Goal: Task Accomplishment & Management: Use online tool/utility

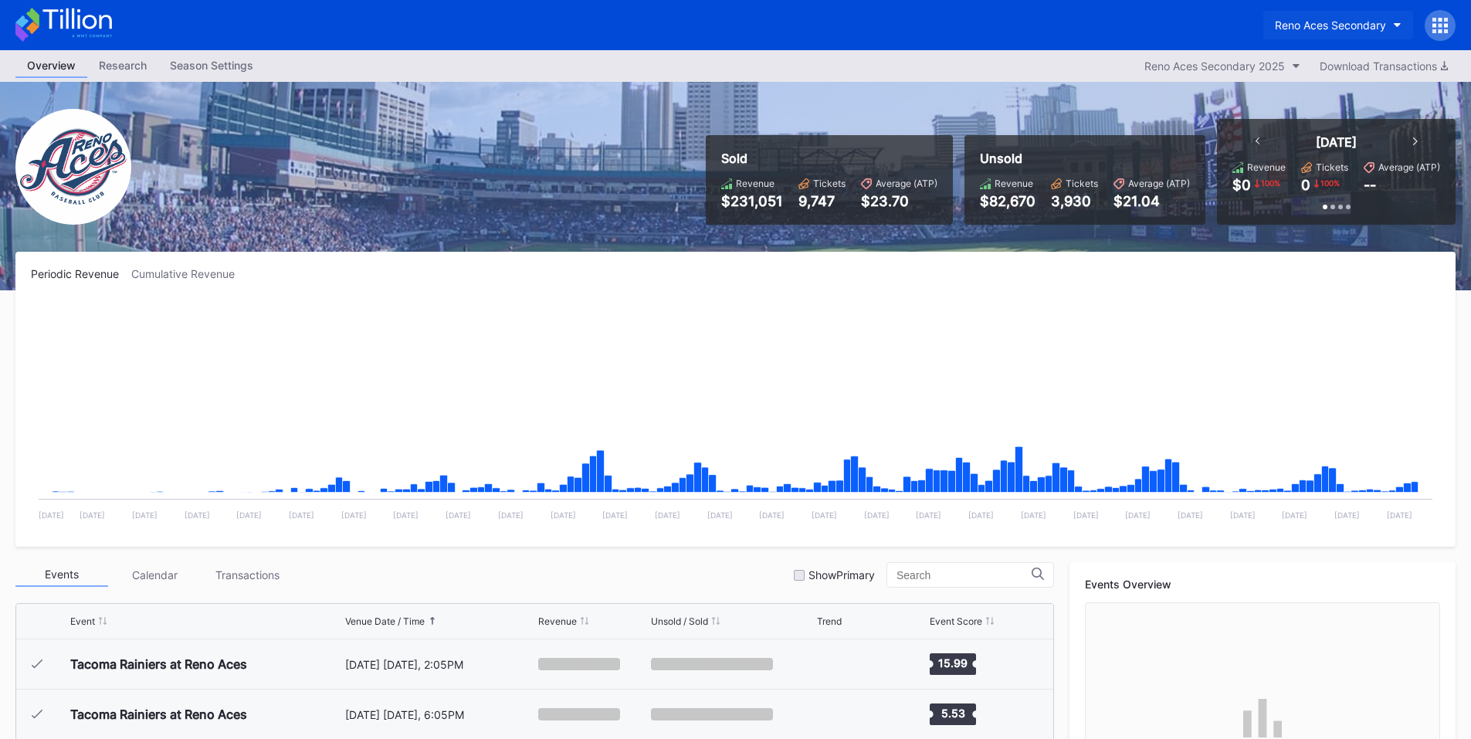
click at [1334, 24] on div "Reno Aces Secondary" at bounding box center [1330, 25] width 111 height 13
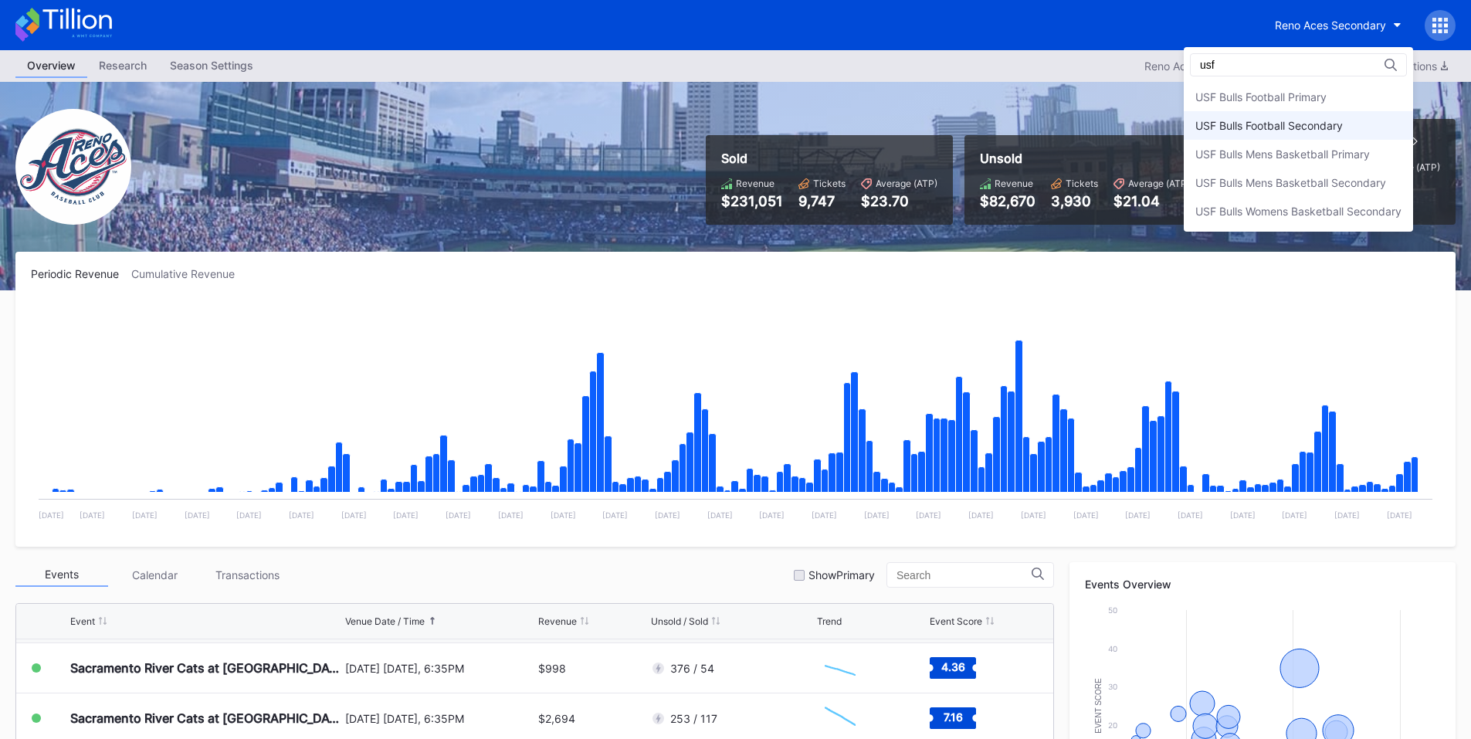
type input "usf"
click at [1285, 128] on div "USF Bulls Football Secondary" at bounding box center [1270, 125] width 148 height 13
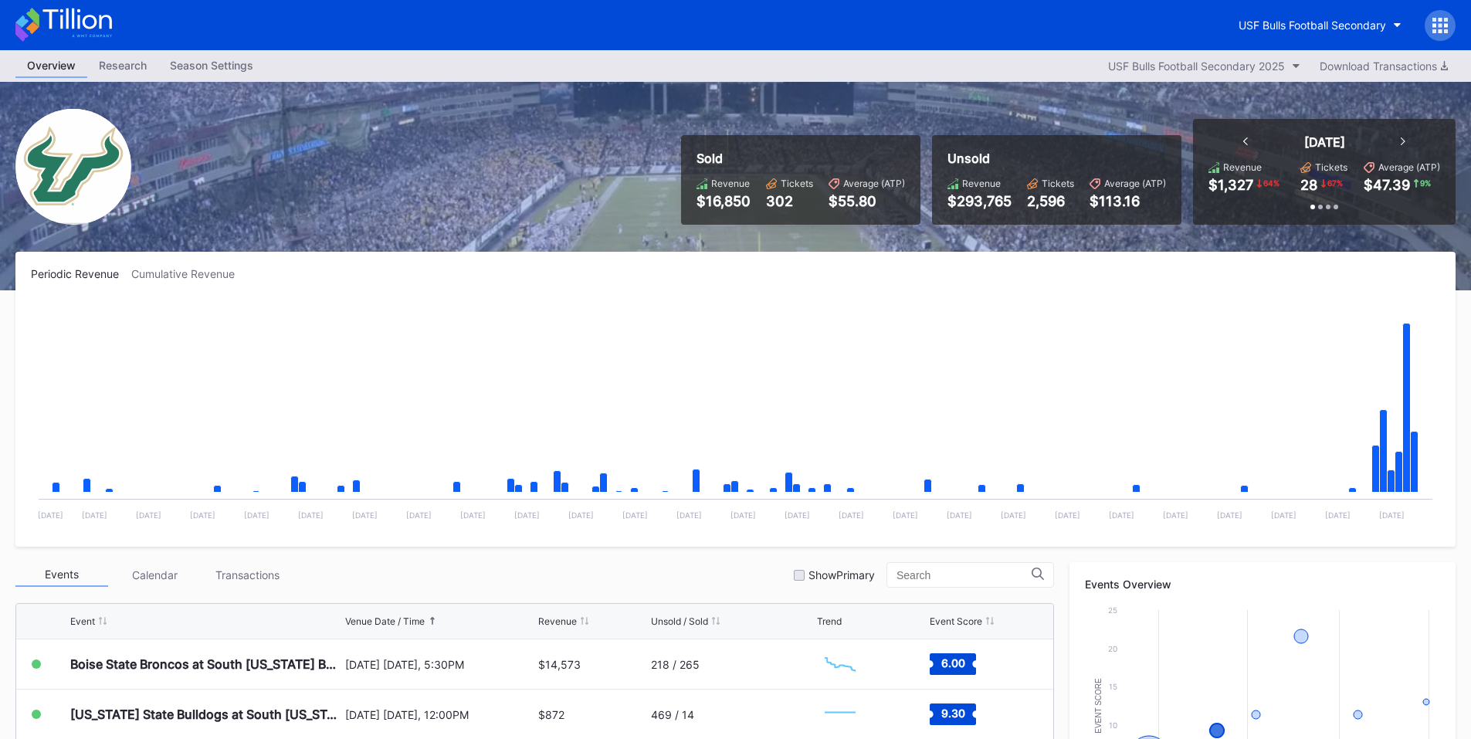
click at [1437, 27] on icon at bounding box center [1435, 25] width 4 height 4
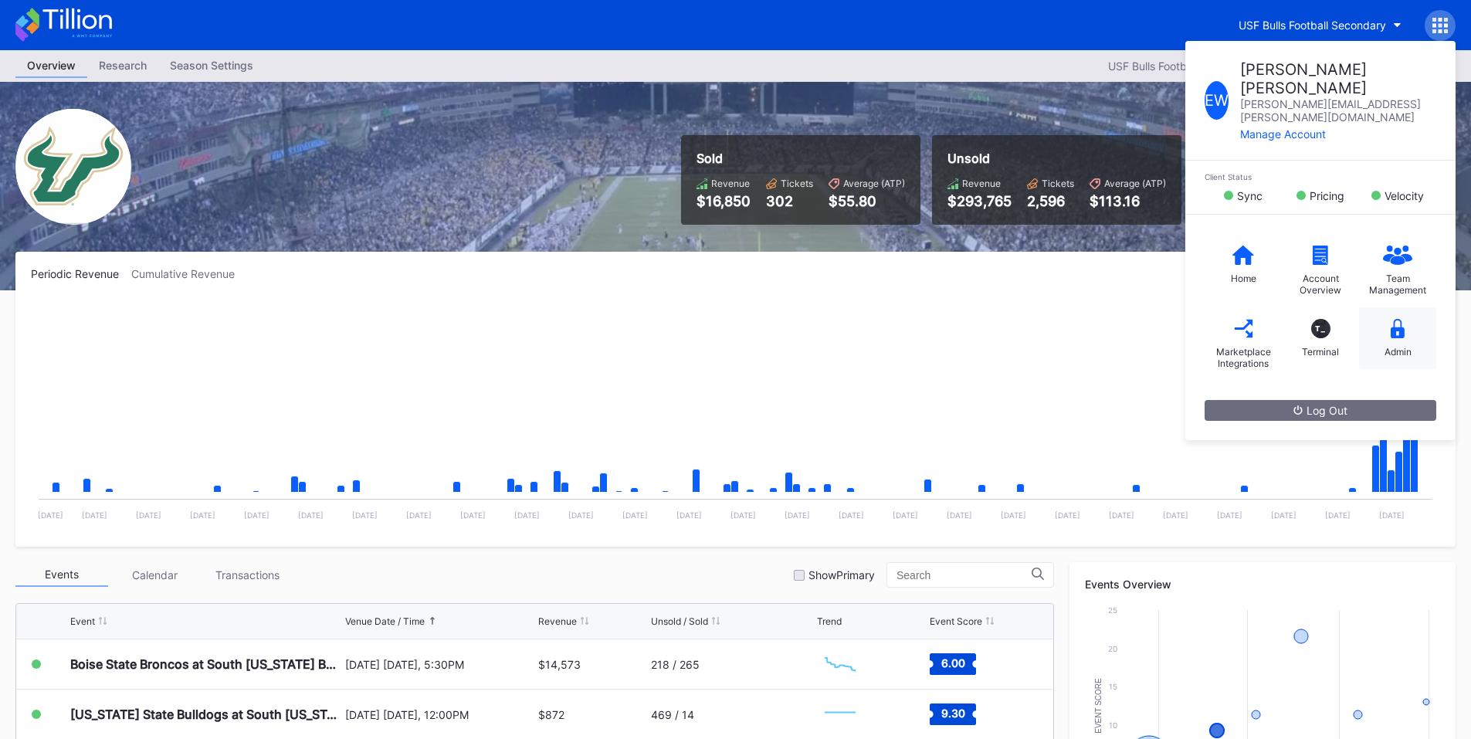
click at [1411, 308] on div "Admin" at bounding box center [1397, 338] width 77 height 62
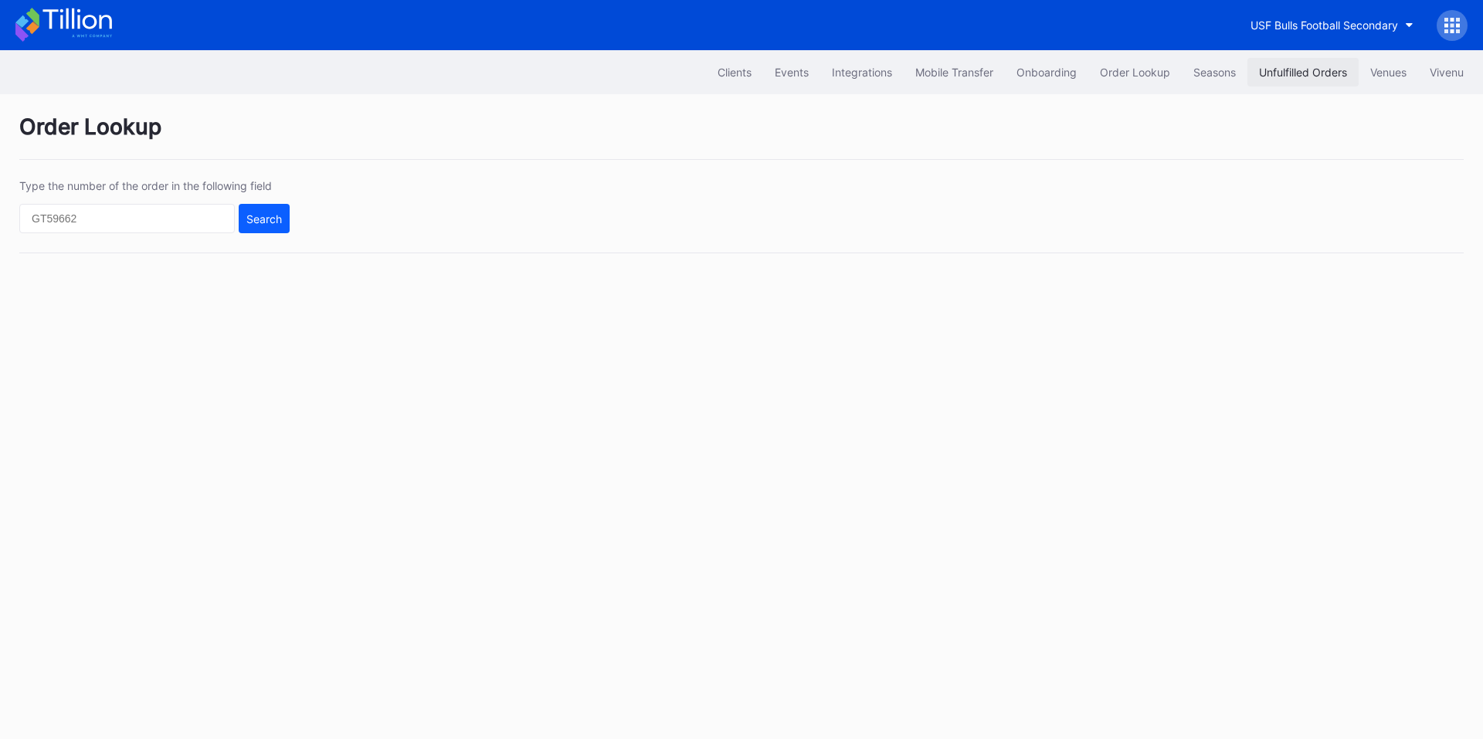
click at [1304, 76] on div "Unfulfilled Orders" at bounding box center [1303, 72] width 88 height 13
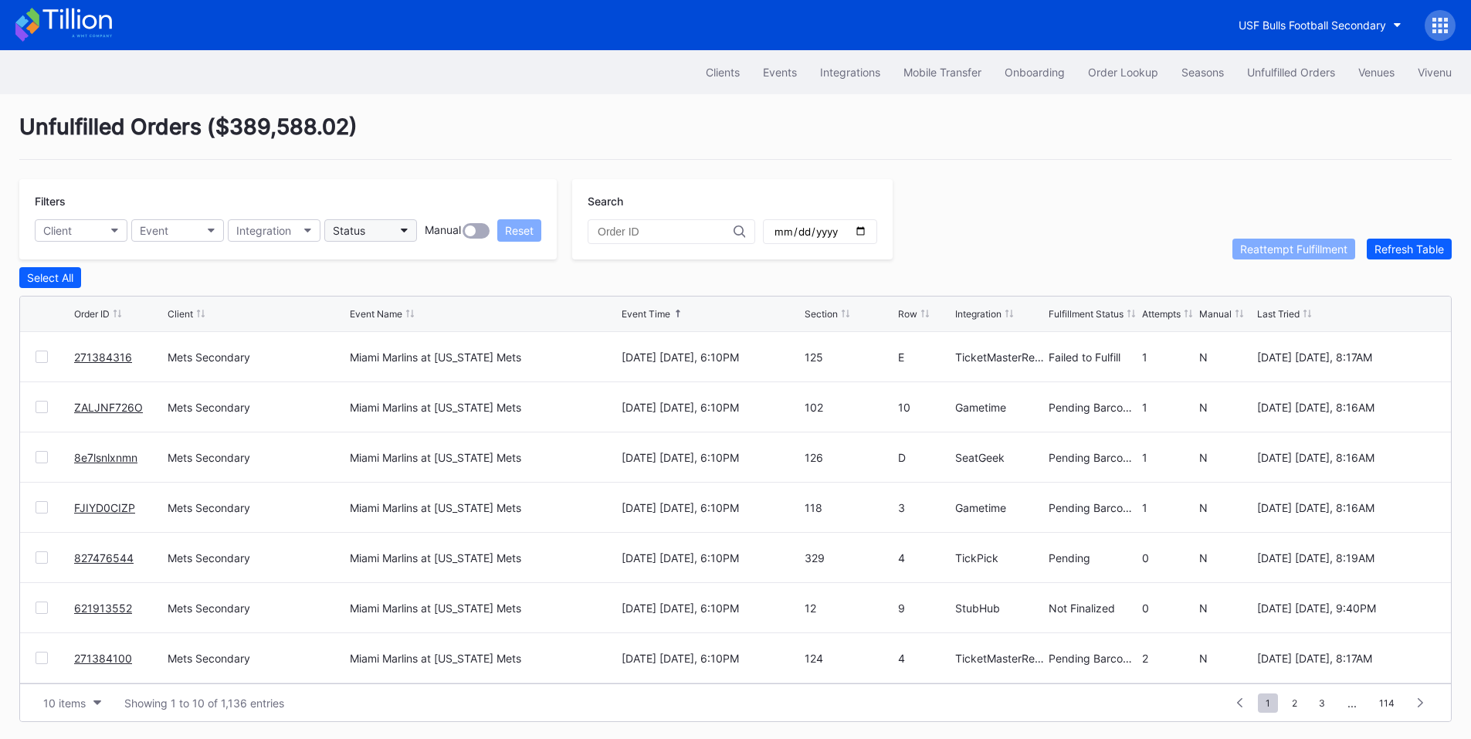
click at [382, 236] on button "Status" at bounding box center [370, 230] width 93 height 22
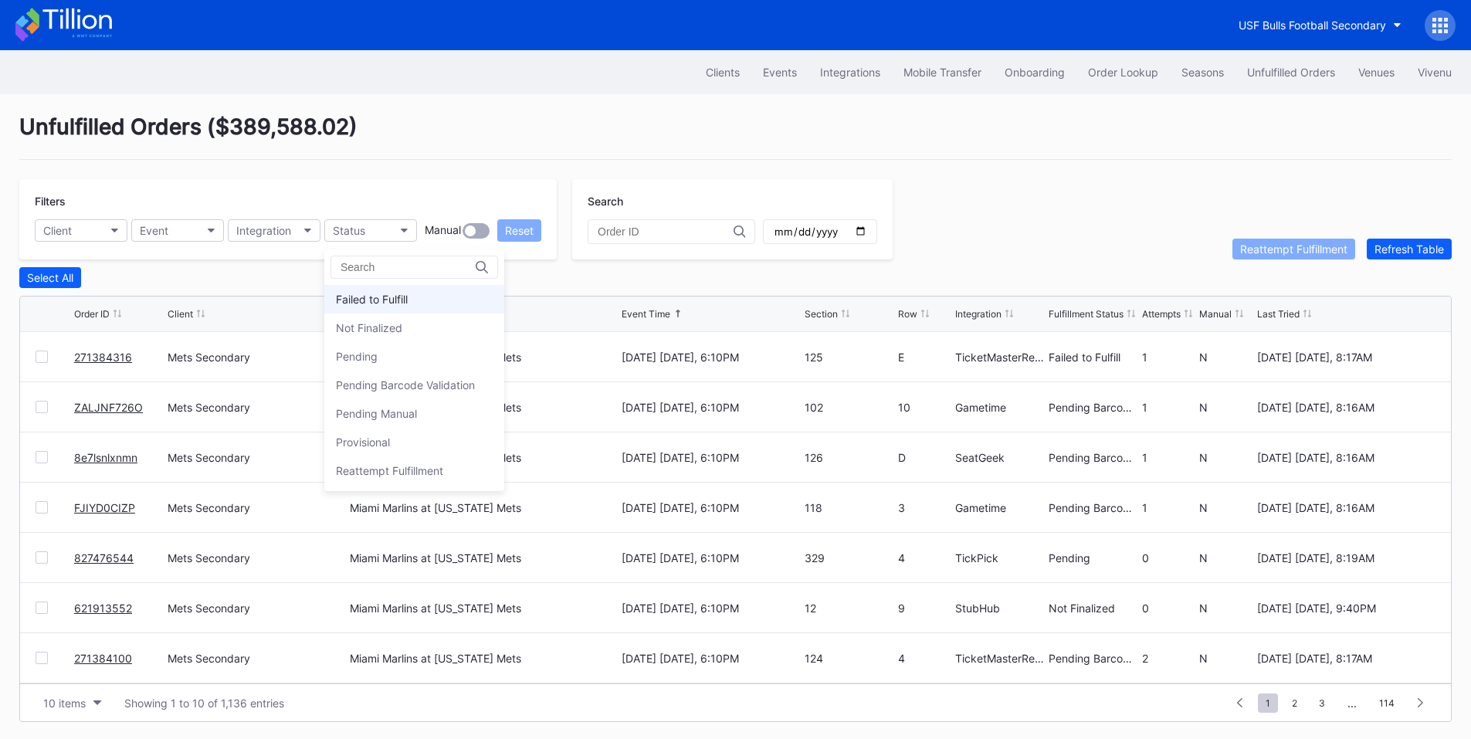
click at [382, 297] on div "Failed to Fulfill" at bounding box center [372, 299] width 72 height 13
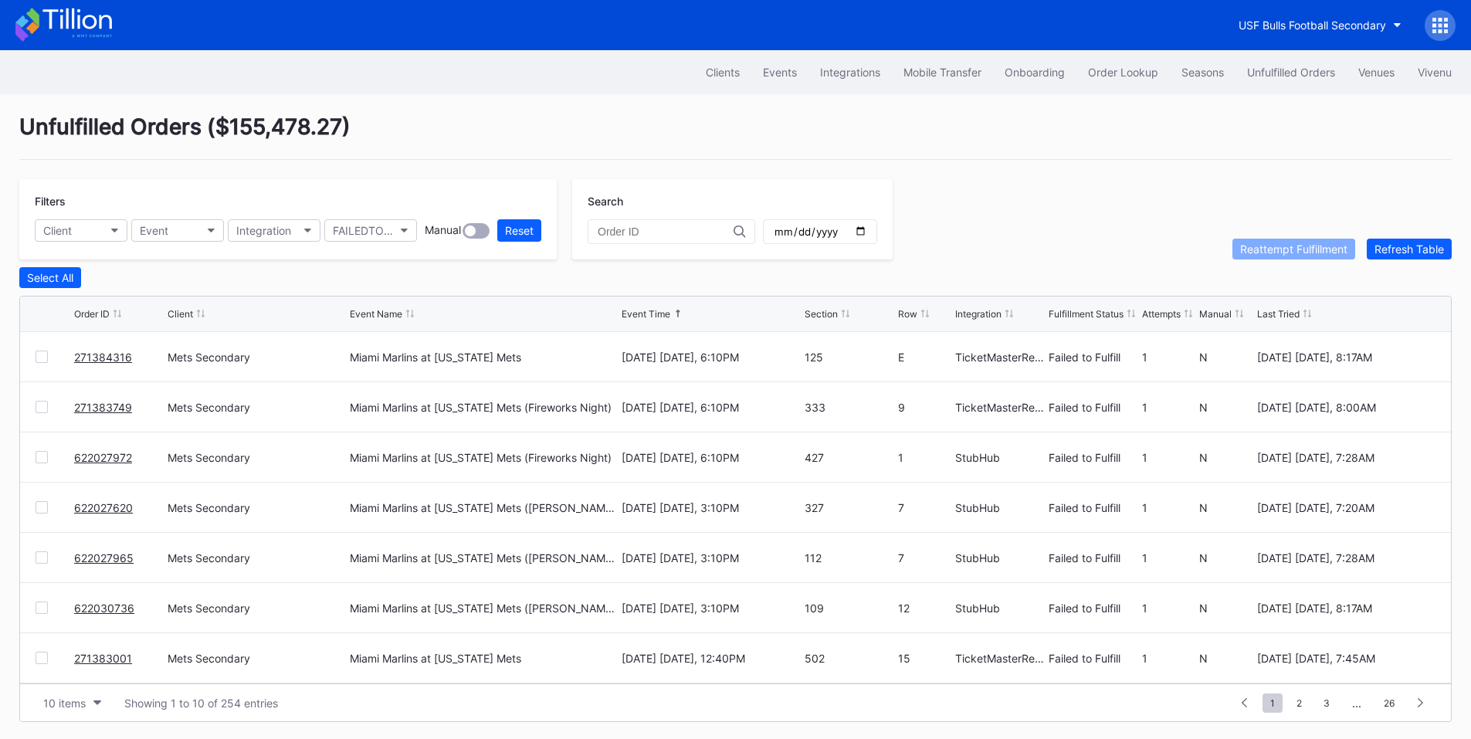
click at [46, 361] on div at bounding box center [42, 357] width 12 height 12
click at [45, 407] on div at bounding box center [42, 407] width 12 height 12
click at [46, 457] on div at bounding box center [42, 457] width 12 height 12
drag, startPoint x: 42, startPoint y: 504, endPoint x: 42, endPoint y: 555, distance: 51.0
click at [42, 504] on div "622027620 Mets Secondary Miami Marlins at New York Mets (Francisco Lindor Bobbl…" at bounding box center [735, 508] width 1431 height 50
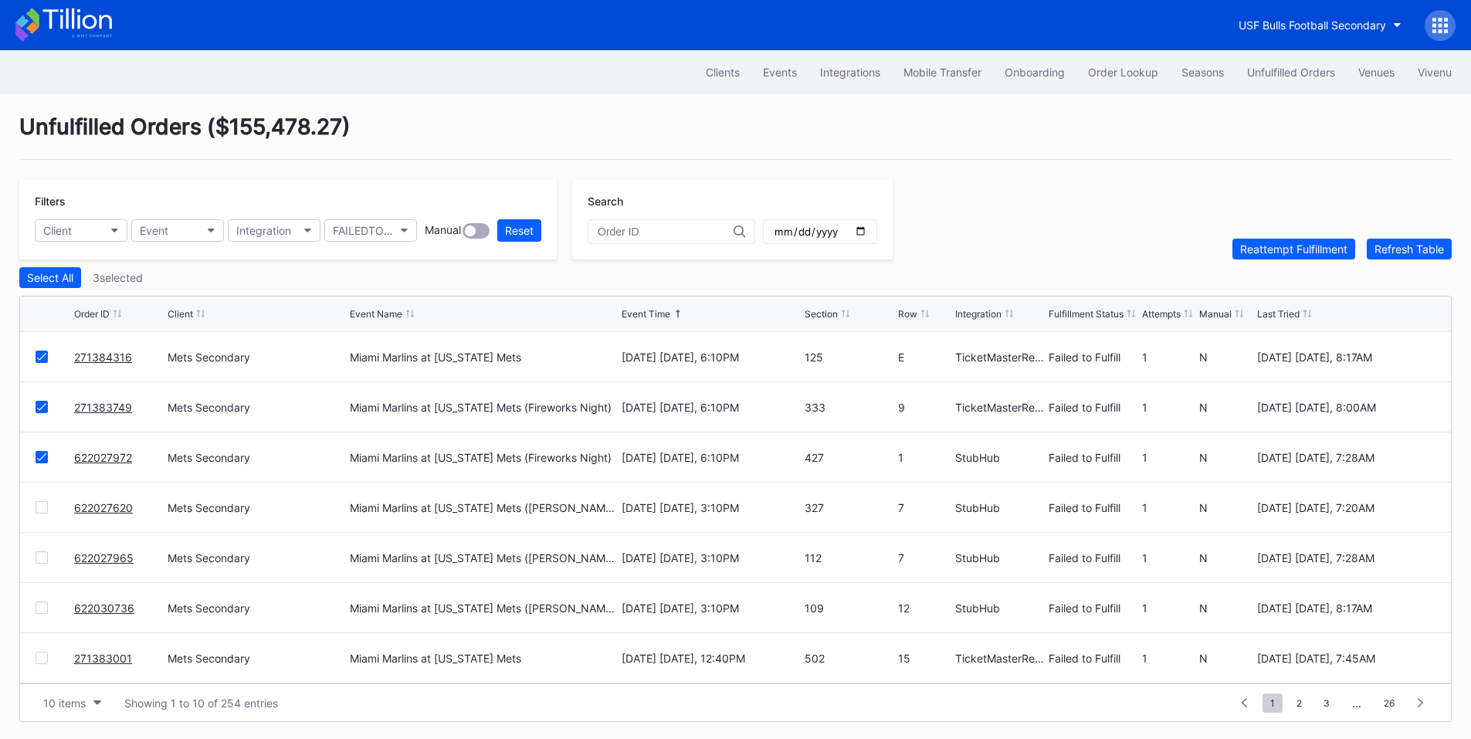
click at [42, 514] on div at bounding box center [42, 507] width 12 height 12
click at [39, 560] on div at bounding box center [42, 558] width 12 height 12
click at [36, 613] on div at bounding box center [42, 608] width 12 height 12
click at [42, 664] on div at bounding box center [42, 658] width 12 height 12
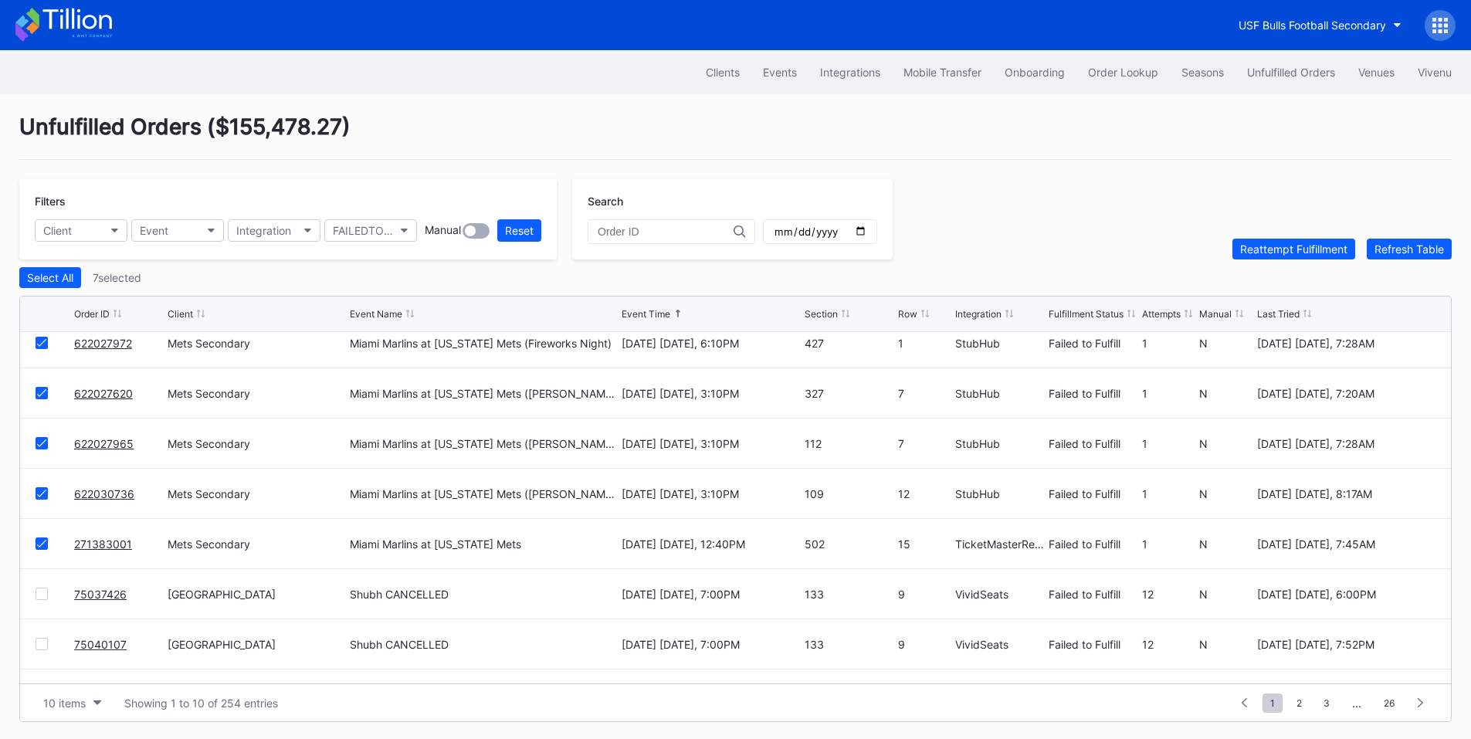
scroll to position [151, 0]
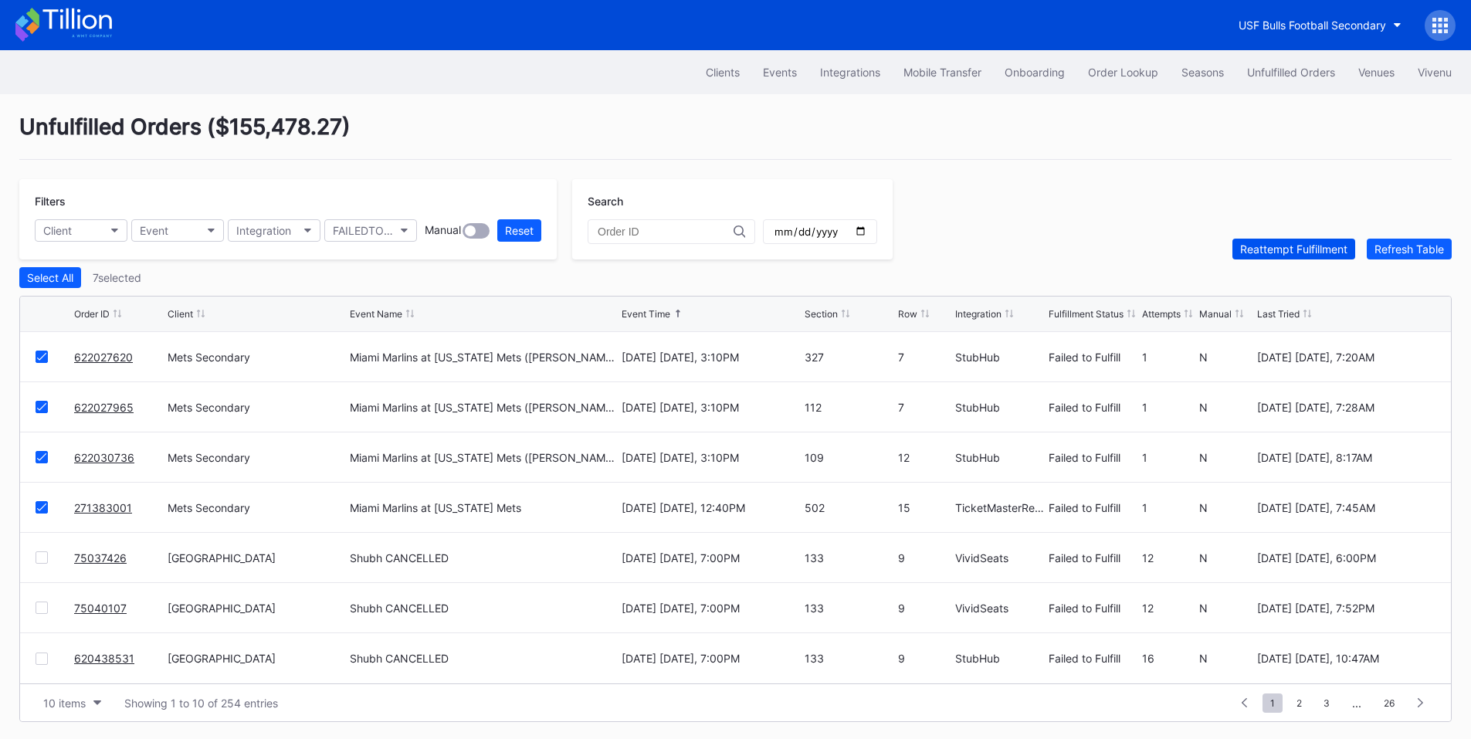
click at [1271, 243] on button "Reattempt Fulfillment" at bounding box center [1294, 249] width 123 height 21
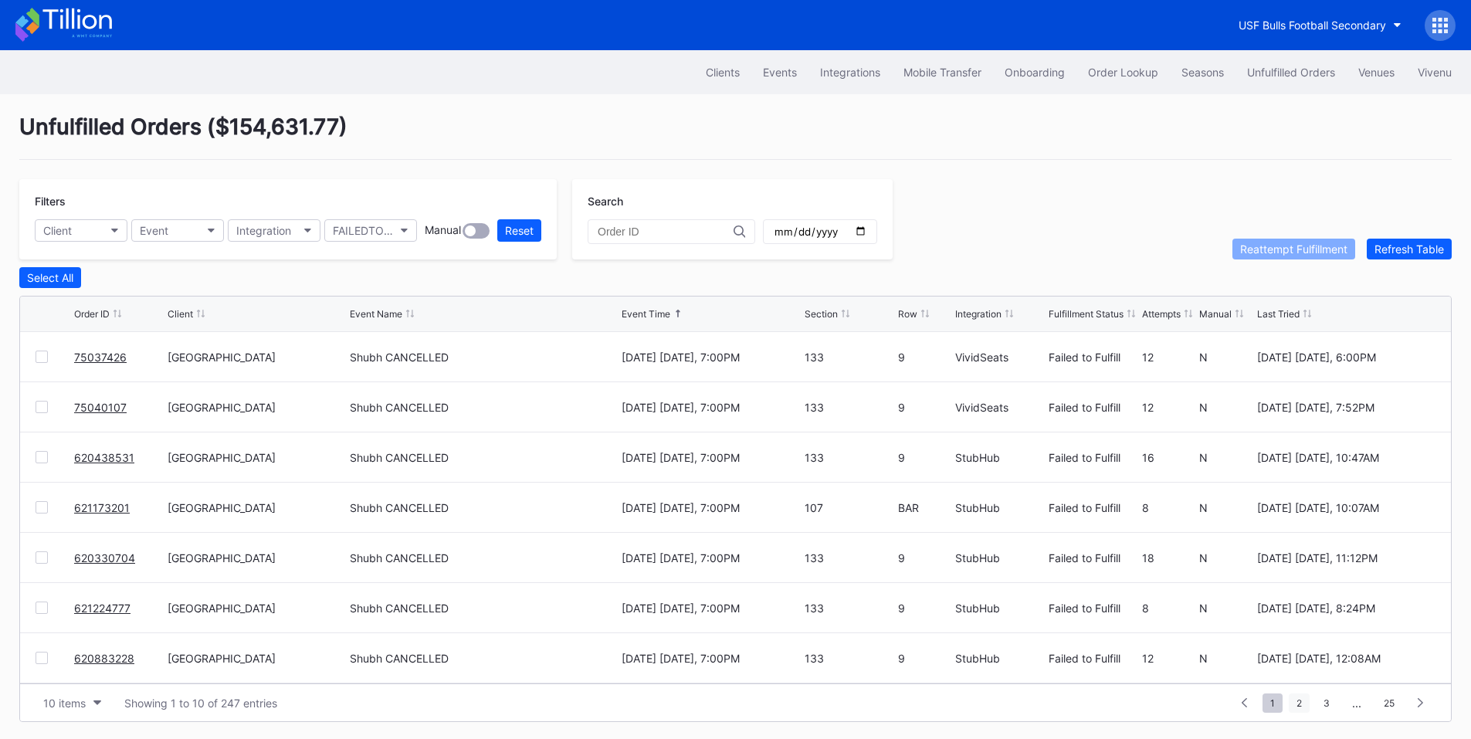
click at [1306, 711] on span "2" at bounding box center [1299, 703] width 21 height 19
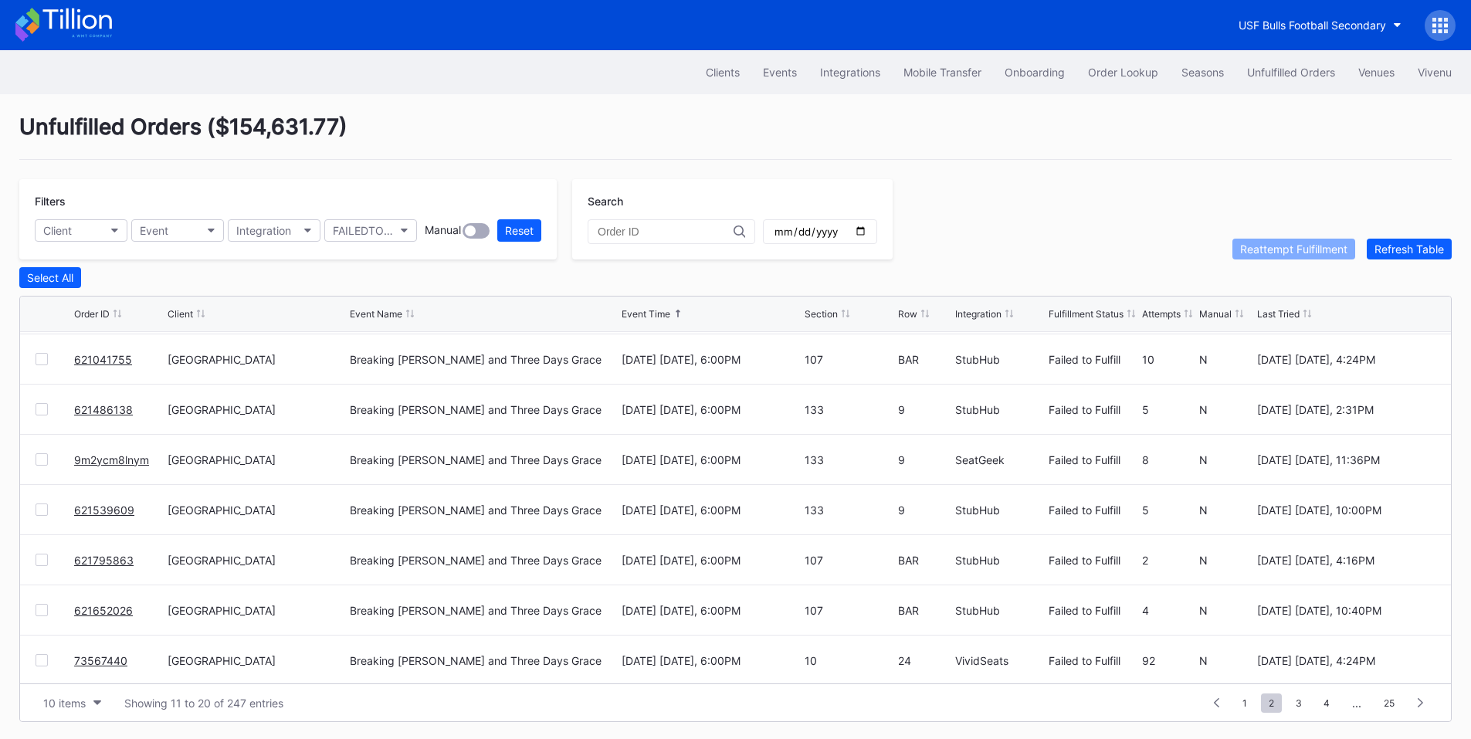
scroll to position [151, 0]
click at [1241, 700] on span "1" at bounding box center [1245, 703] width 20 height 19
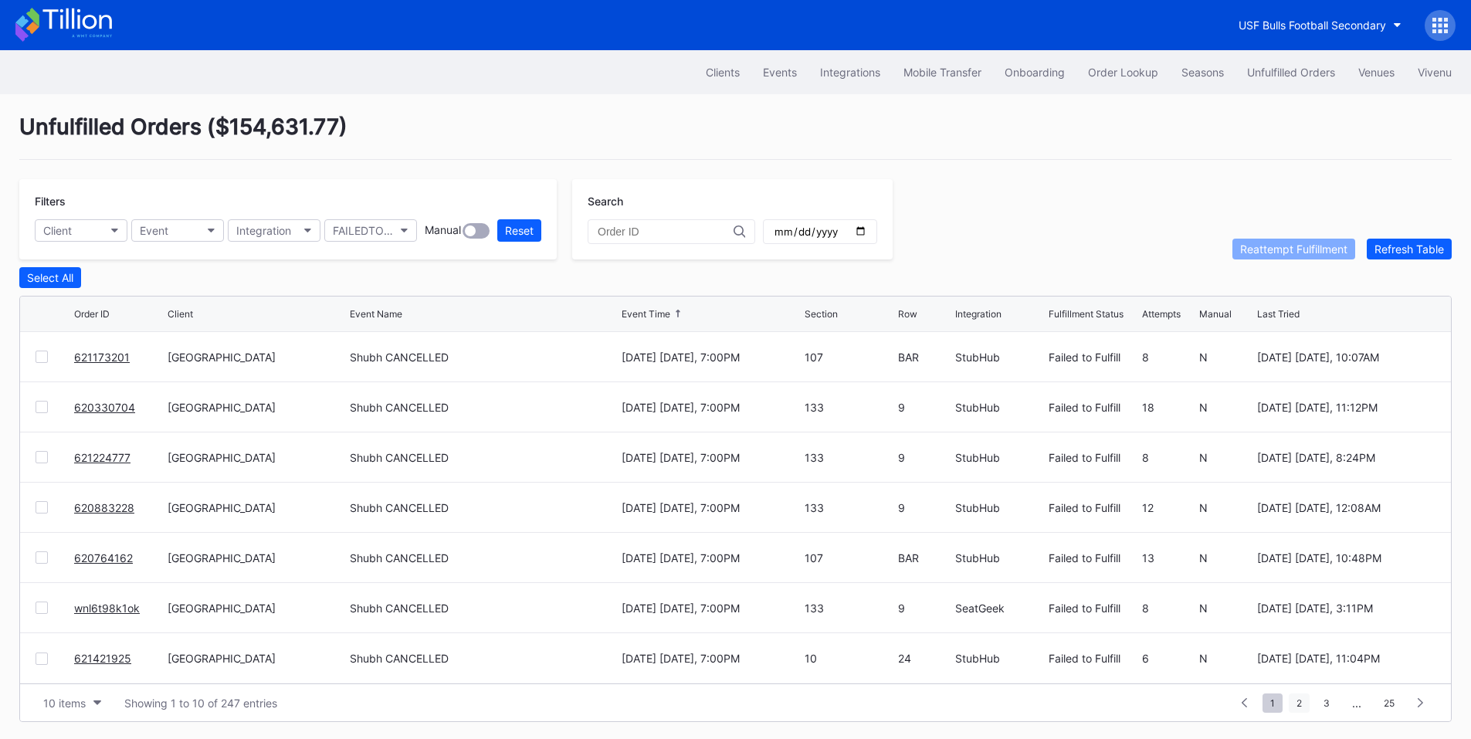
click at [1295, 709] on span "2" at bounding box center [1299, 703] width 21 height 19
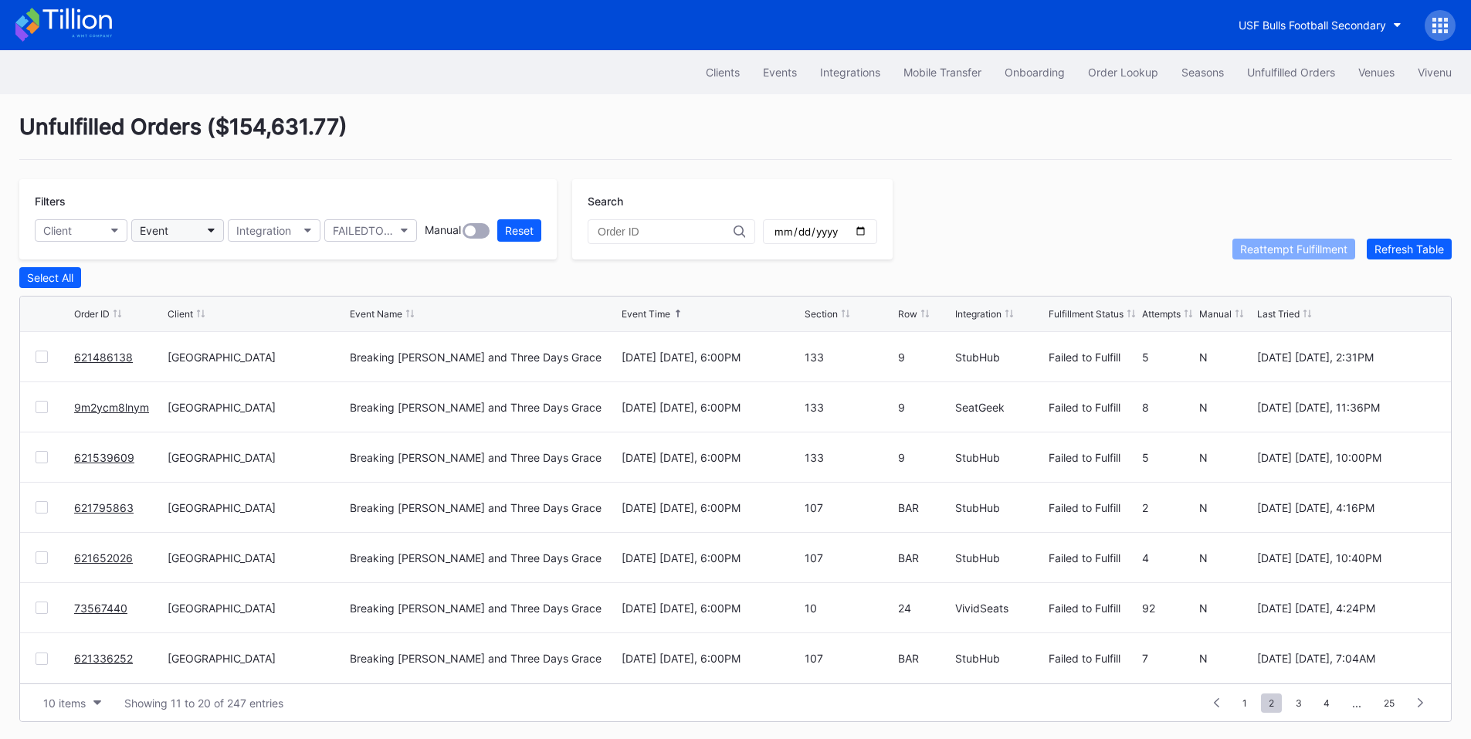
click at [179, 232] on button "Event" at bounding box center [177, 230] width 93 height 22
type input "bre"
click at [172, 294] on div "Breaking Benjamin and Three Days Grace" at bounding box center [266, 299] width 247 height 13
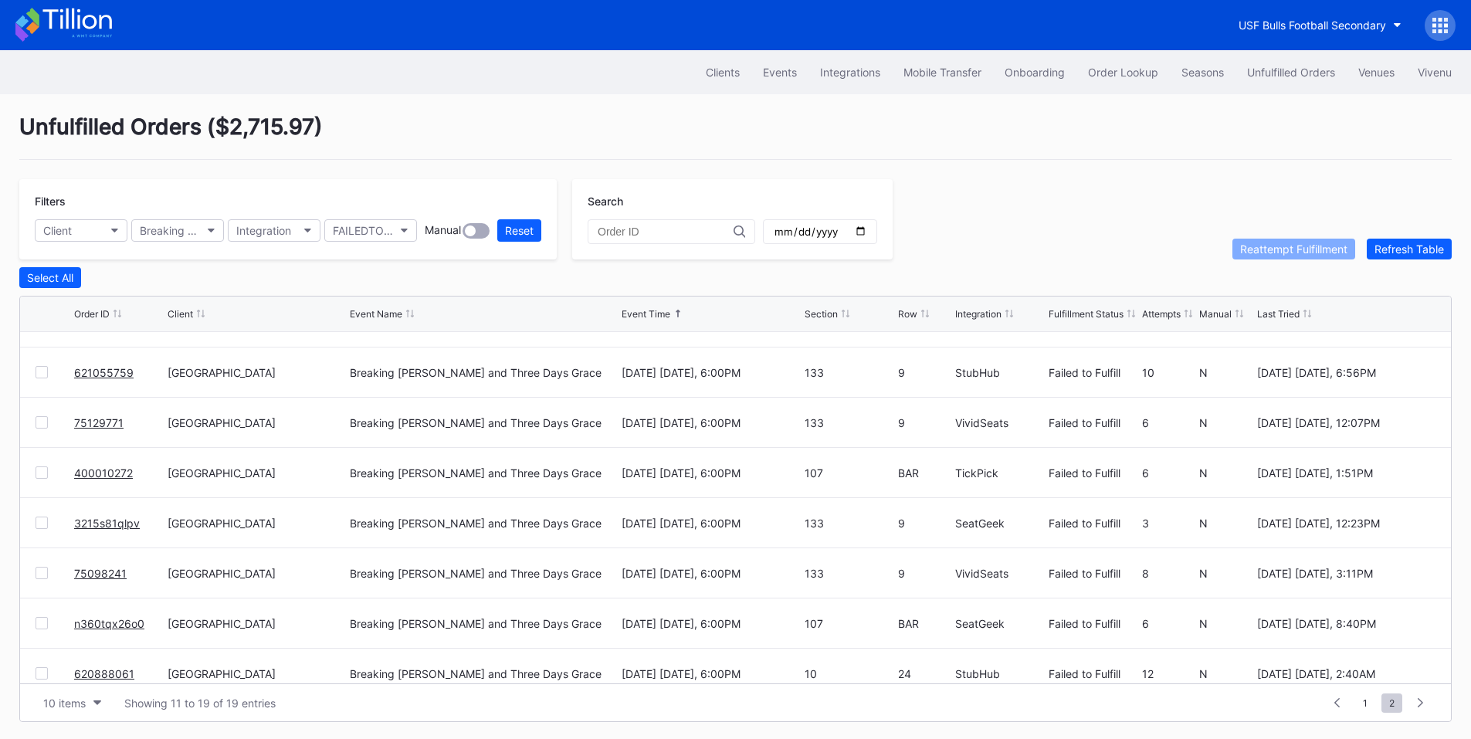
scroll to position [0, 0]
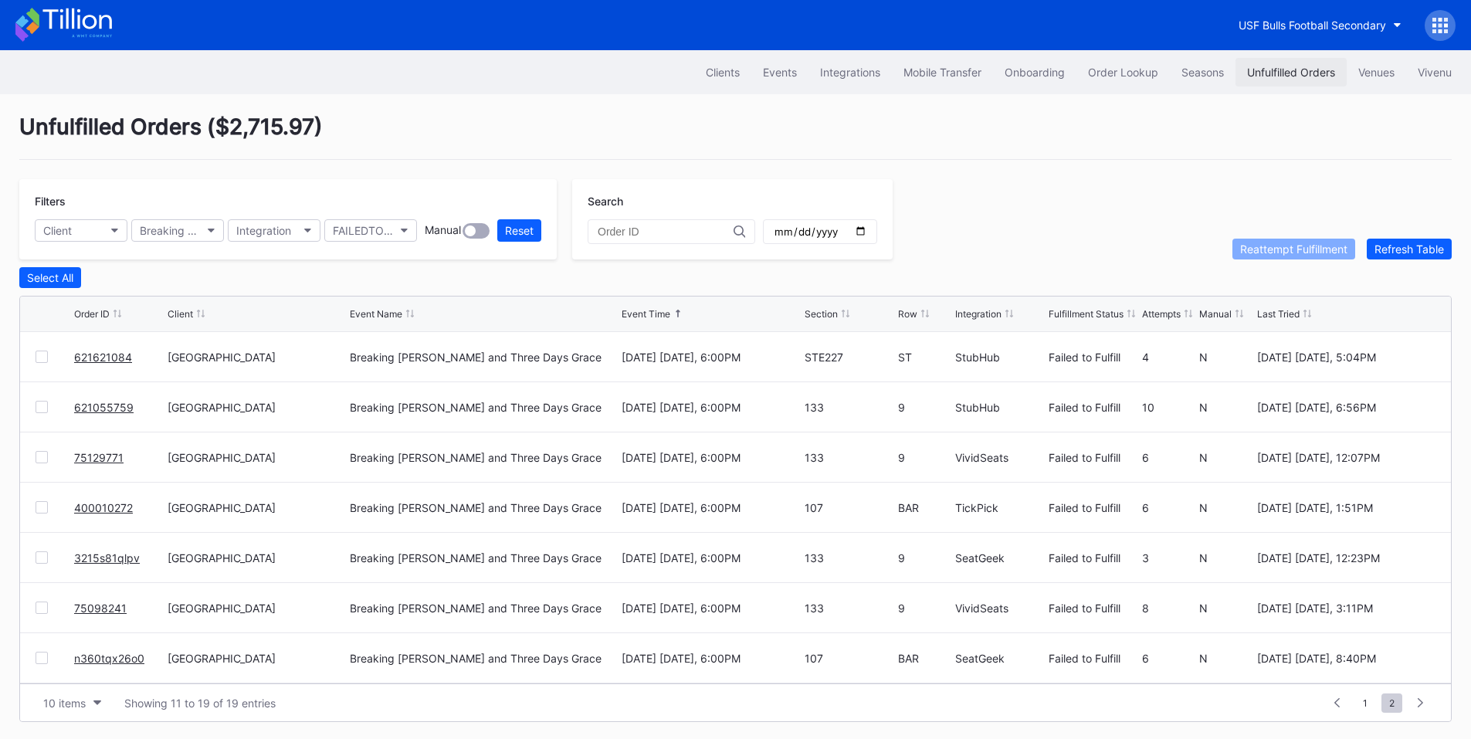
click at [1306, 70] on div "Unfulfilled Orders" at bounding box center [1291, 72] width 88 height 13
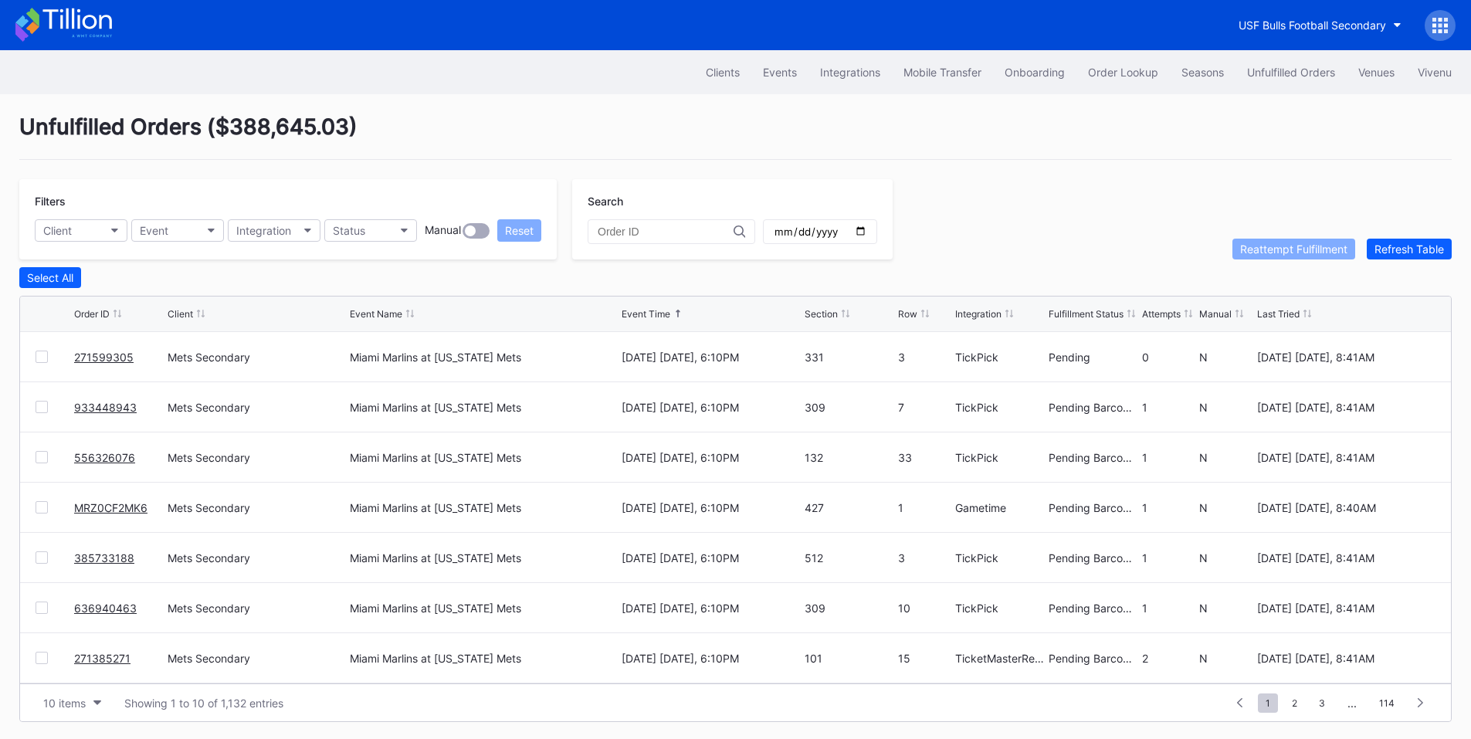
scroll to position [151, 0]
click at [1303, 704] on span "2" at bounding box center [1295, 703] width 21 height 19
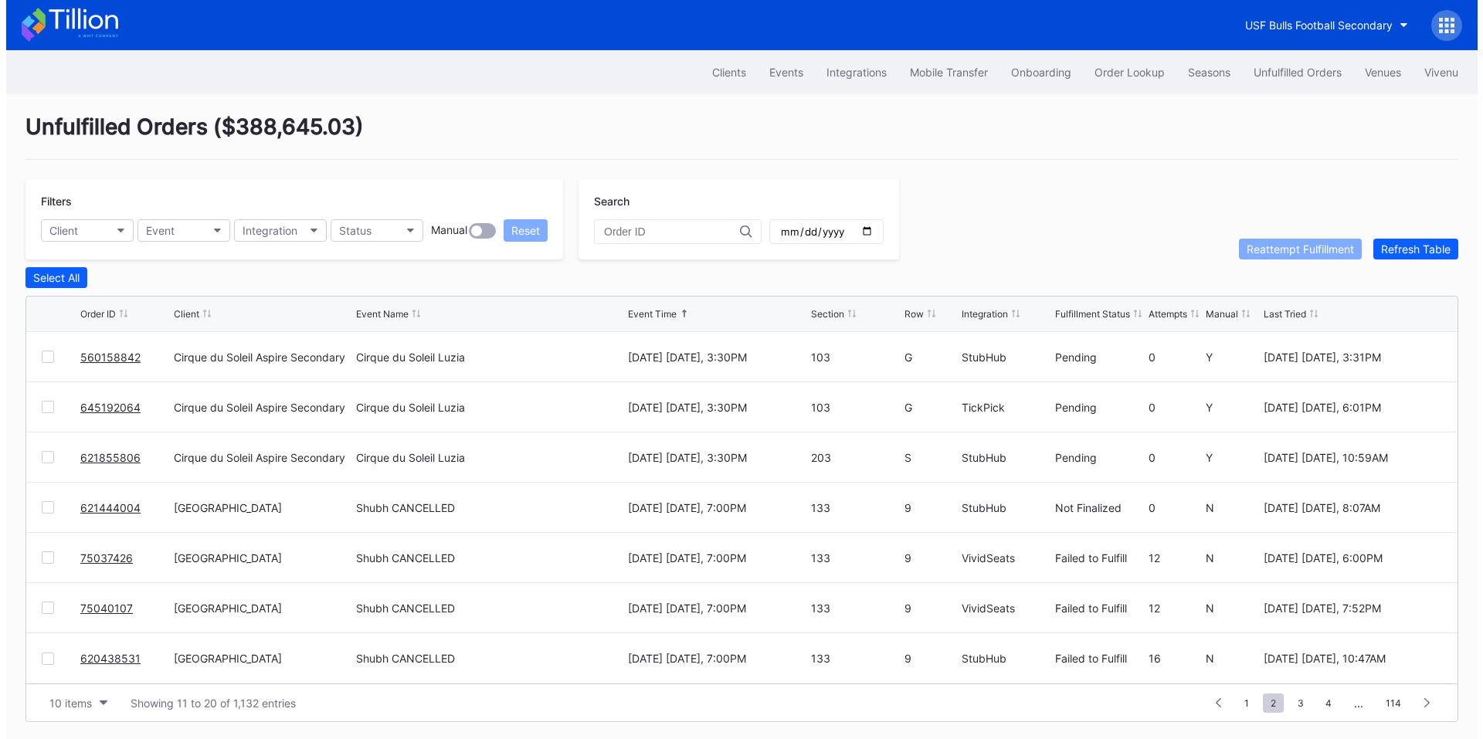
scroll to position [0, 0]
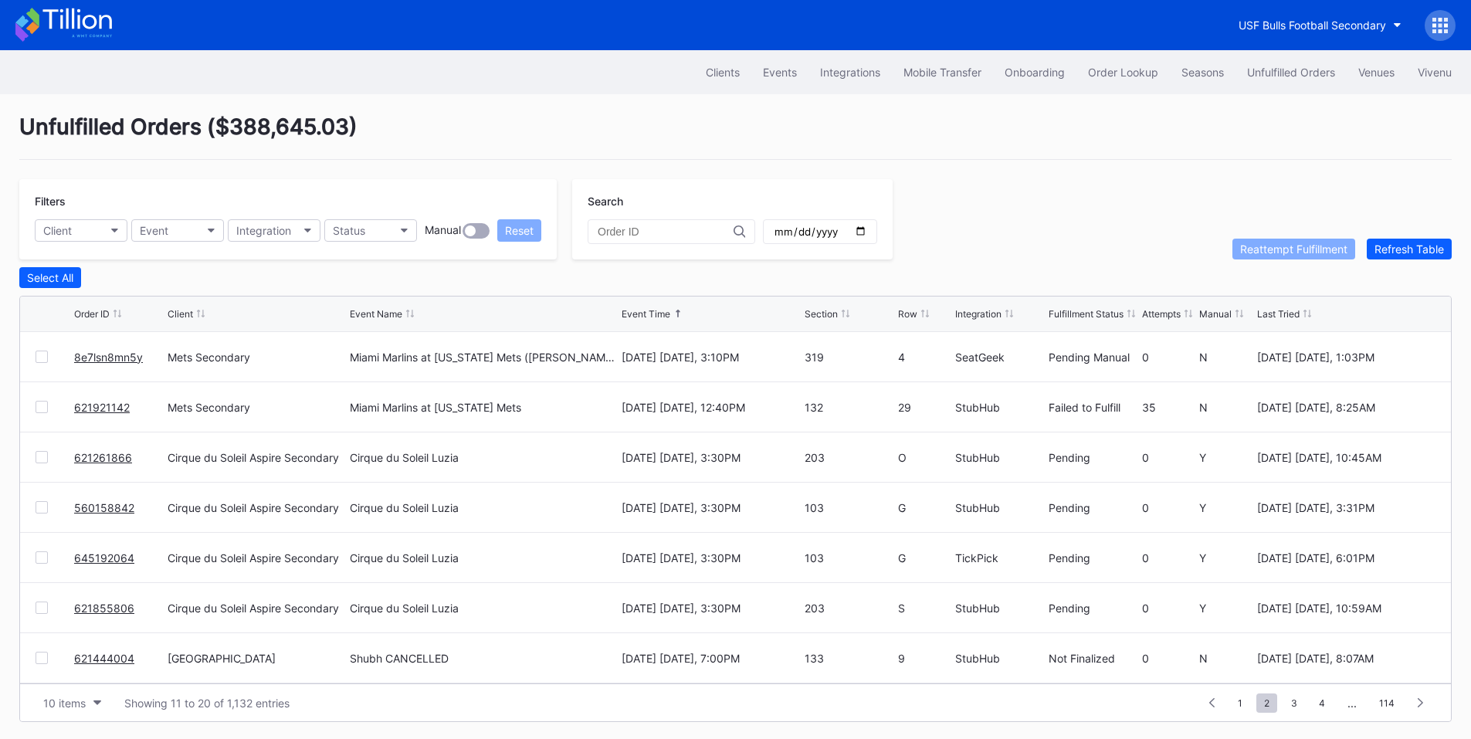
click at [867, 229] on input "date" at bounding box center [820, 232] width 94 height 14
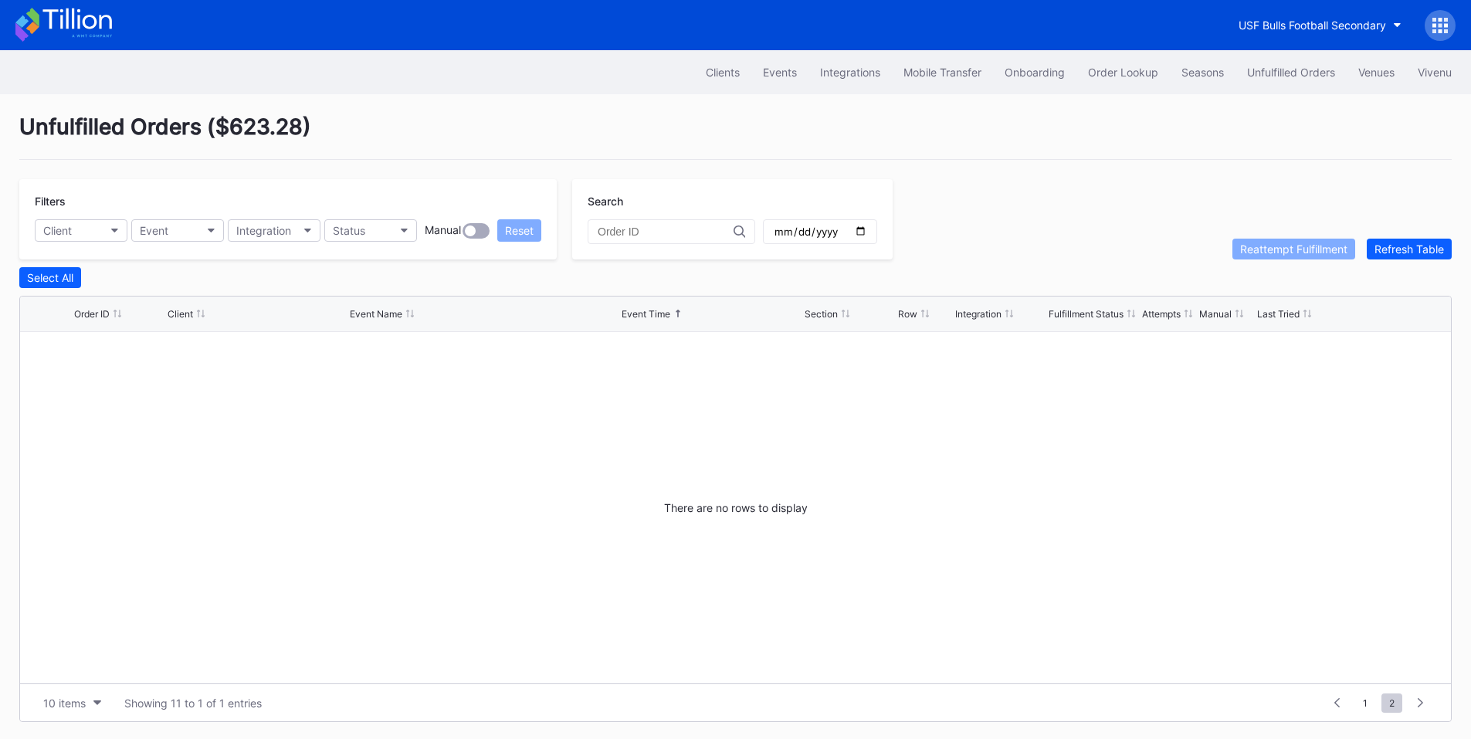
type input "2025-09-07"
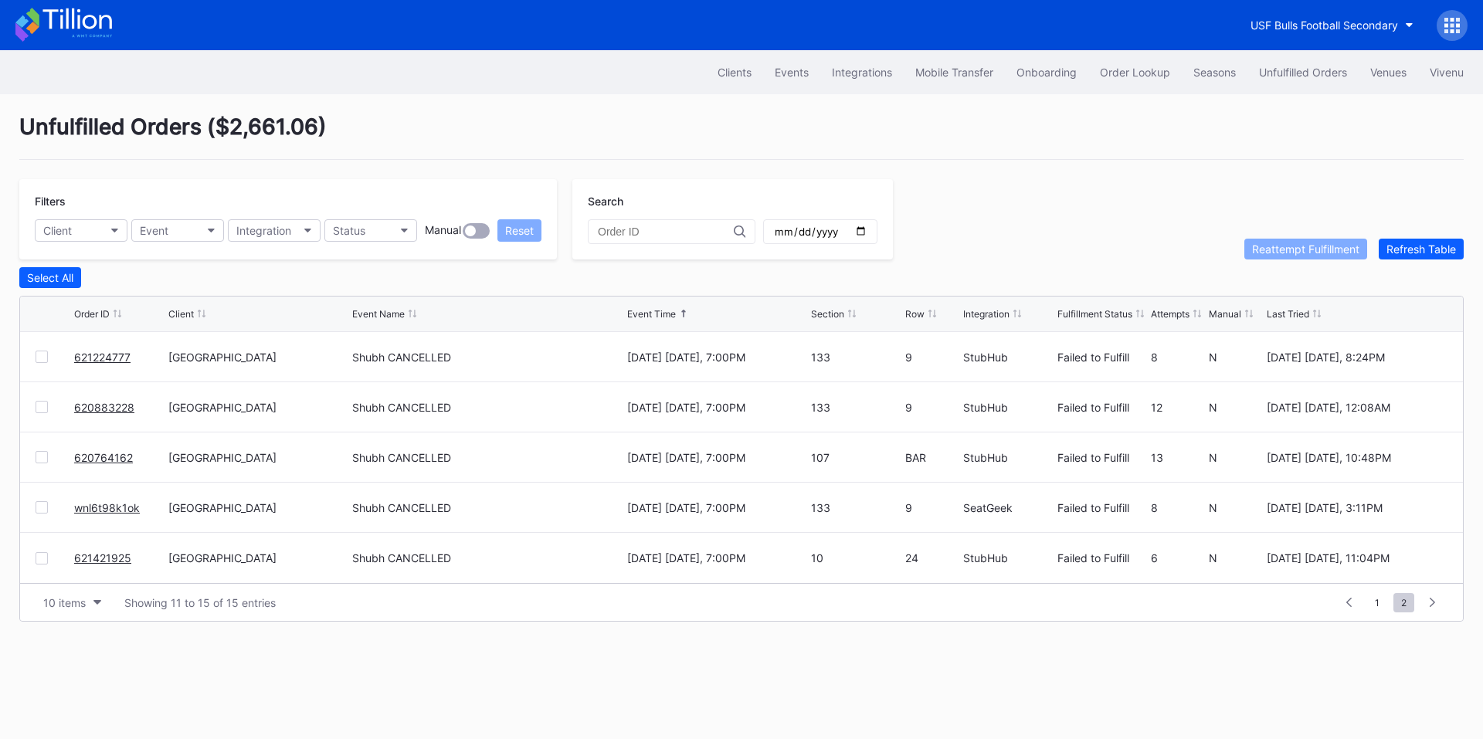
click at [1006, 313] on div "Integration" at bounding box center [986, 314] width 46 height 12
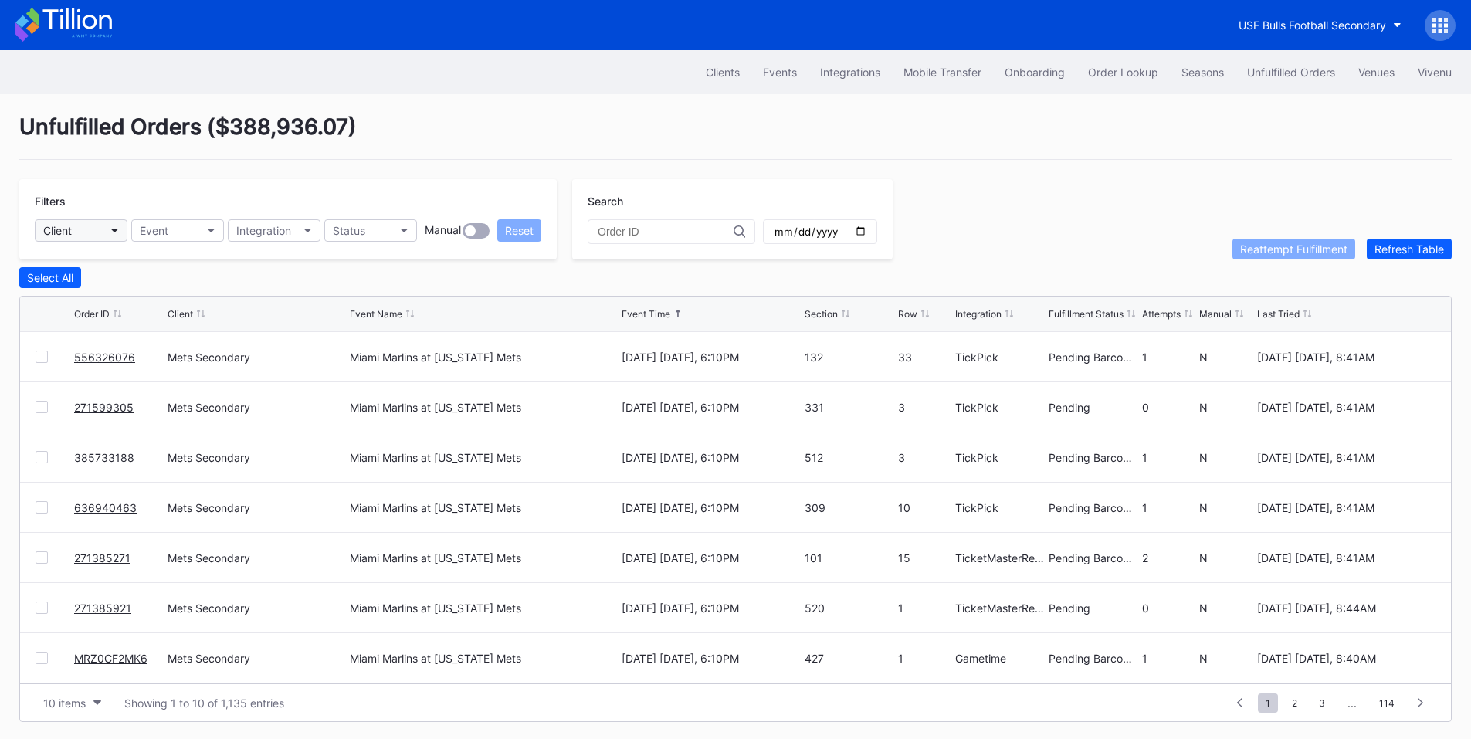
click at [111, 232] on icon "button" at bounding box center [115, 231] width 8 height 5
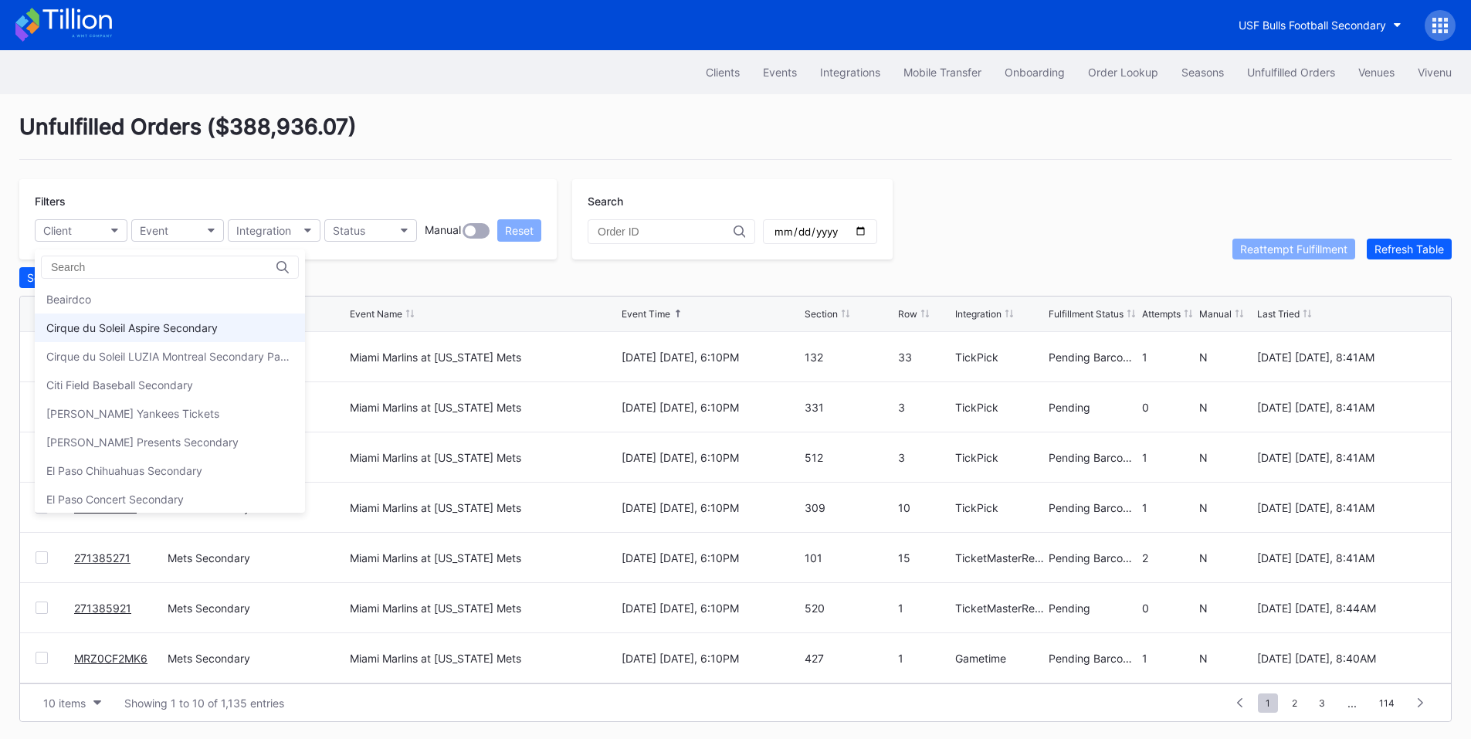
click at [131, 317] on div "Cirque du Soleil Aspire Secondary" at bounding box center [170, 328] width 270 height 29
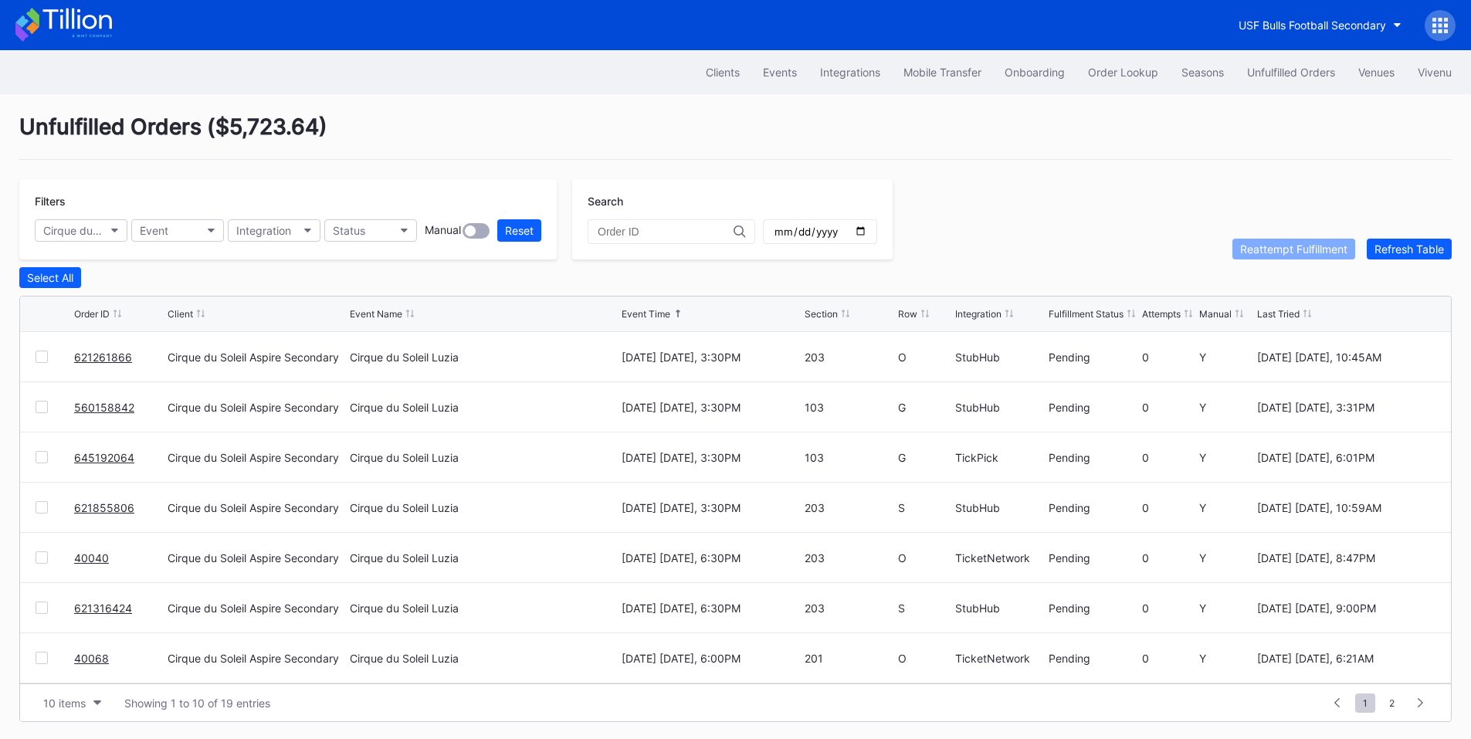
click at [867, 234] on input "date" at bounding box center [820, 232] width 94 height 14
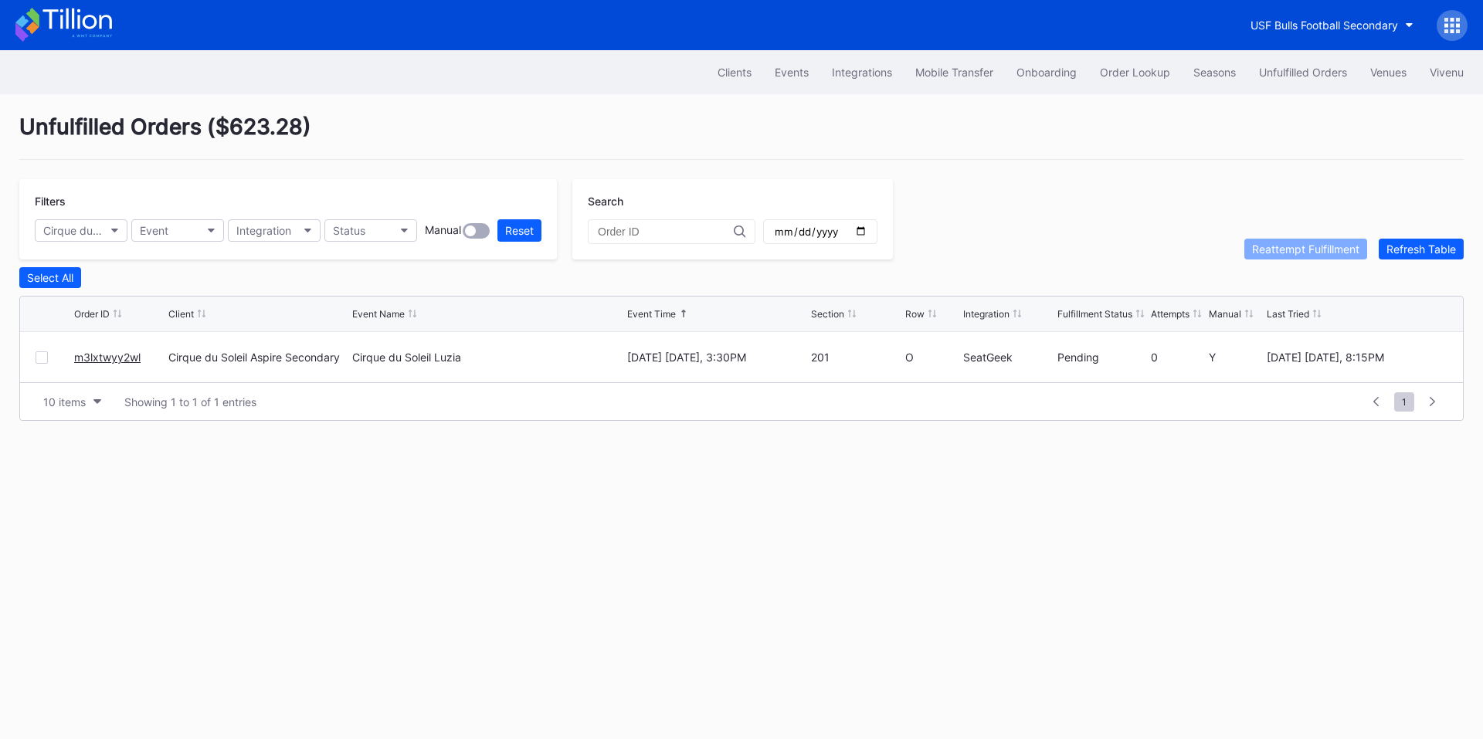
type input "2025-09-07"
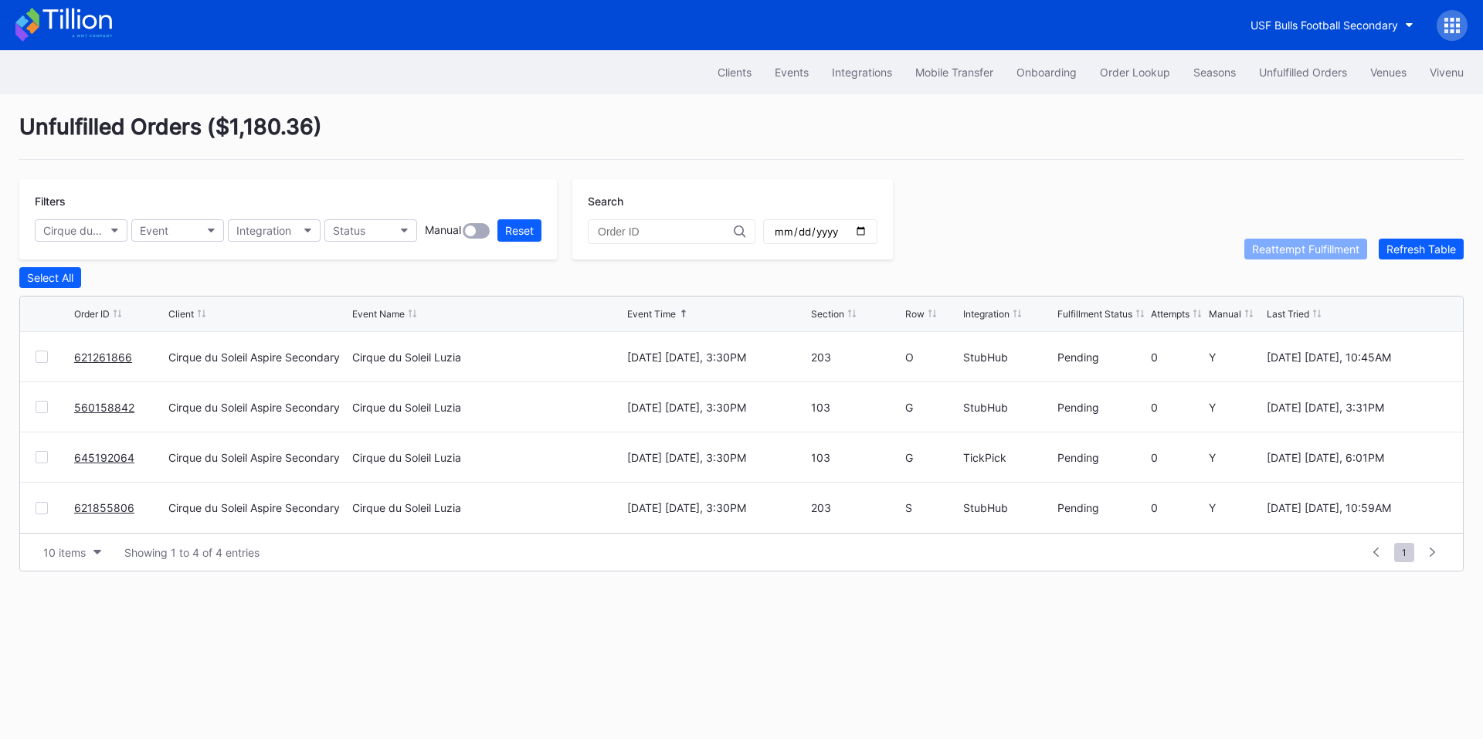
click at [986, 320] on div "Integration" at bounding box center [986, 314] width 46 height 12
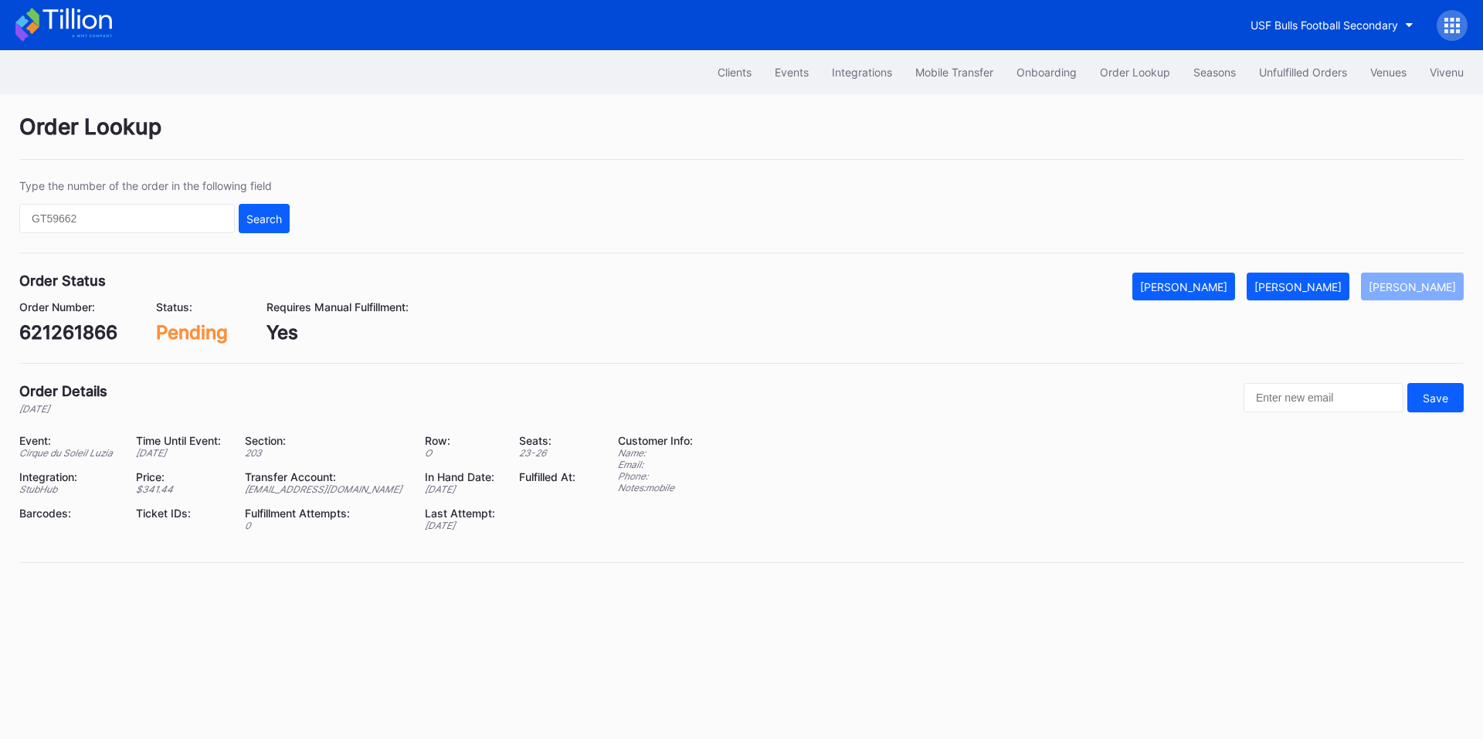
click at [67, 327] on div "621261866" at bounding box center [68, 332] width 98 height 22
copy div "621261866"
click at [1310, 288] on div "[PERSON_NAME]" at bounding box center [1297, 286] width 87 height 13
click at [97, 337] on div "560158842" at bounding box center [70, 332] width 103 height 22
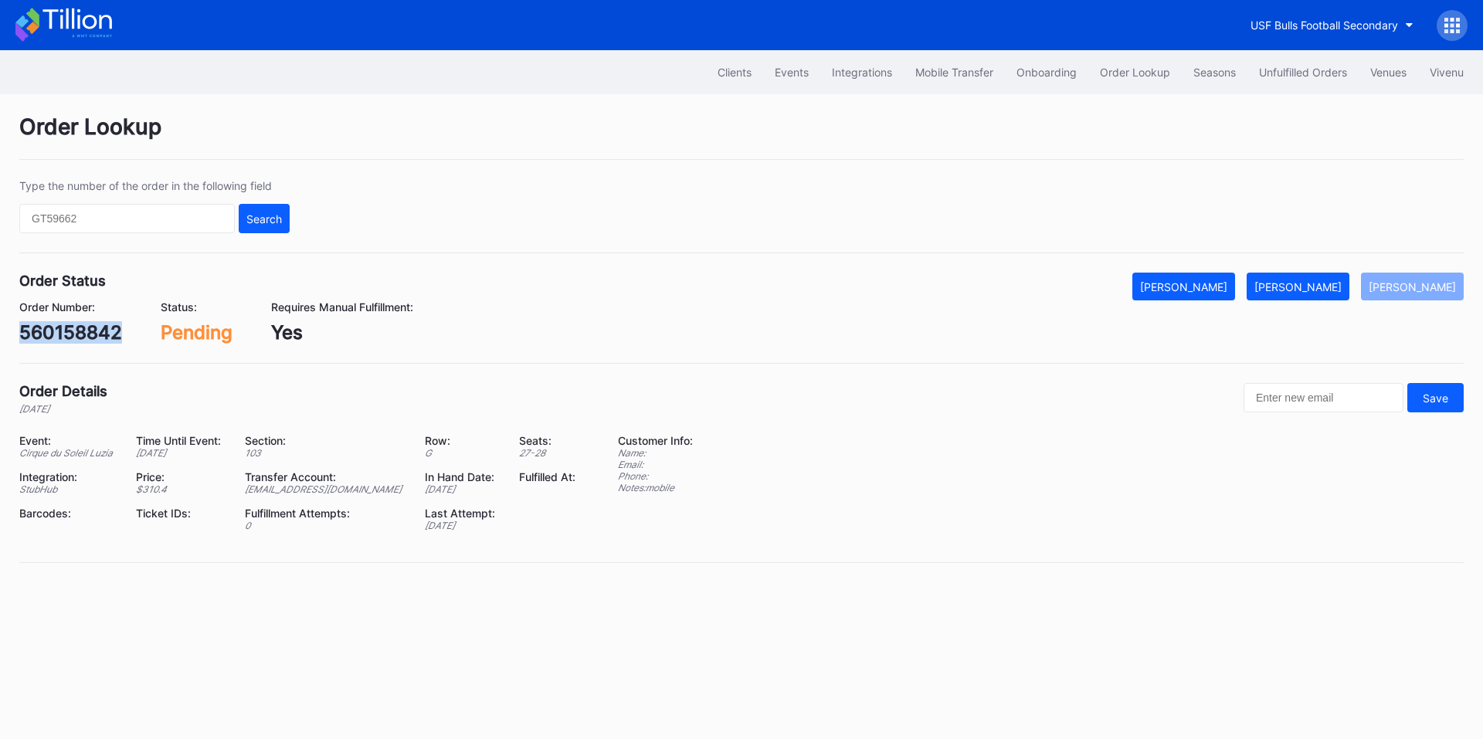
click at [97, 337] on div "560158842" at bounding box center [70, 332] width 103 height 22
copy div "560158842"
click at [1307, 285] on div "[PERSON_NAME]" at bounding box center [1297, 286] width 87 height 13
click at [85, 332] on div "621855806" at bounding box center [70, 332] width 102 height 22
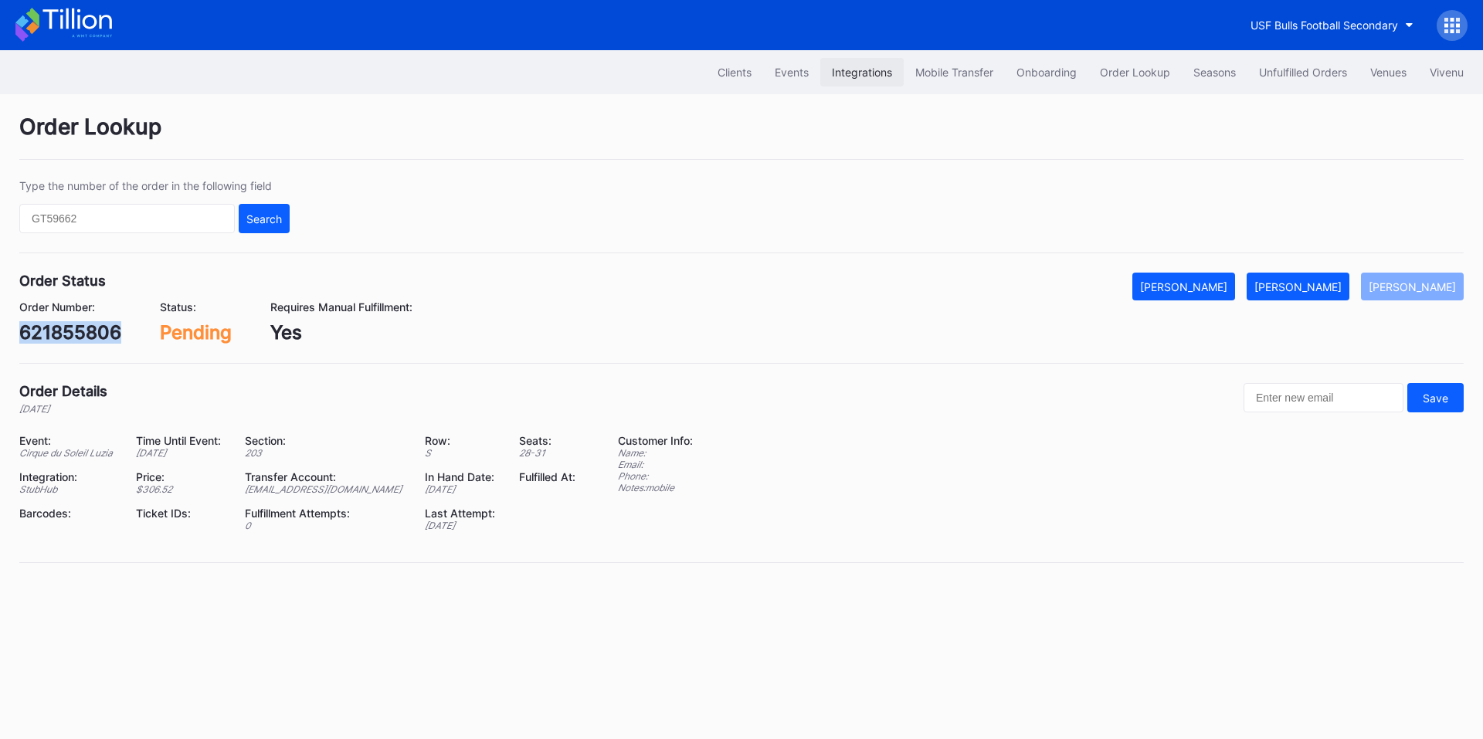
copy div "621855806"
drag, startPoint x: 1325, startPoint y: 295, endPoint x: 1271, endPoint y: 212, distance: 98.3
click at [1325, 295] on button "[PERSON_NAME]" at bounding box center [1298, 287] width 103 height 28
click at [90, 325] on div "645192064" at bounding box center [71, 332] width 104 height 22
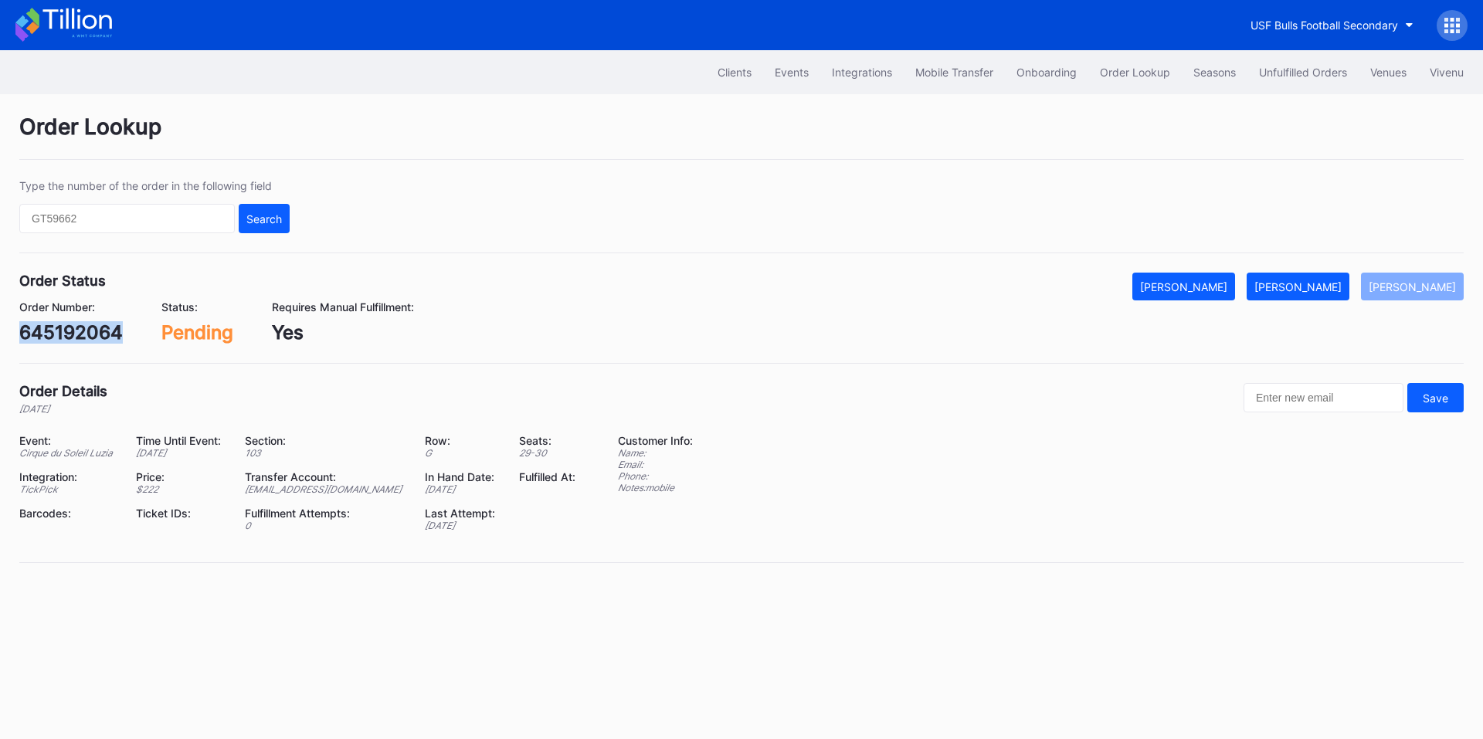
copy div "645192064"
drag, startPoint x: 1315, startPoint y: 289, endPoint x: 1192, endPoint y: 193, distance: 156.4
click at [1315, 289] on div "Mark Fulfilled" at bounding box center [1297, 286] width 87 height 13
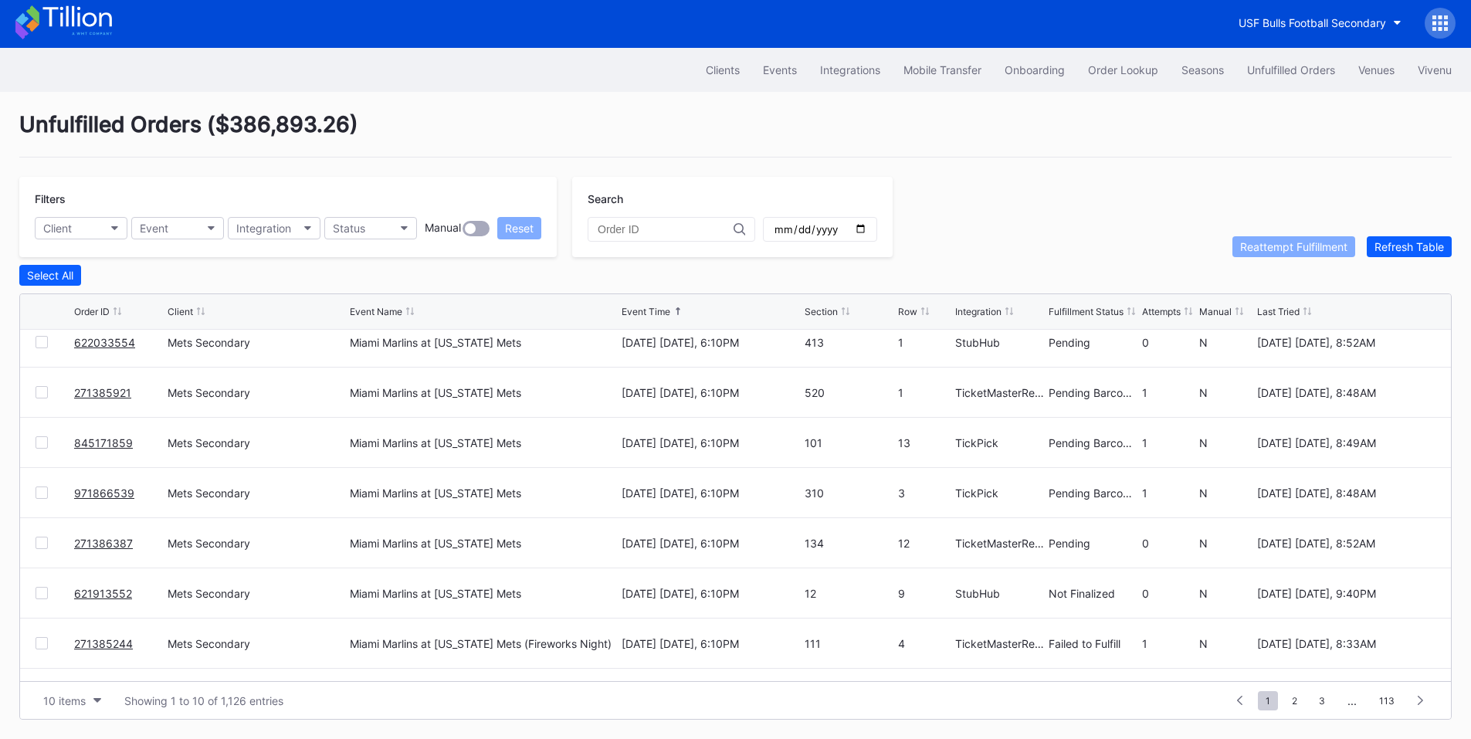
scroll to position [151, 0]
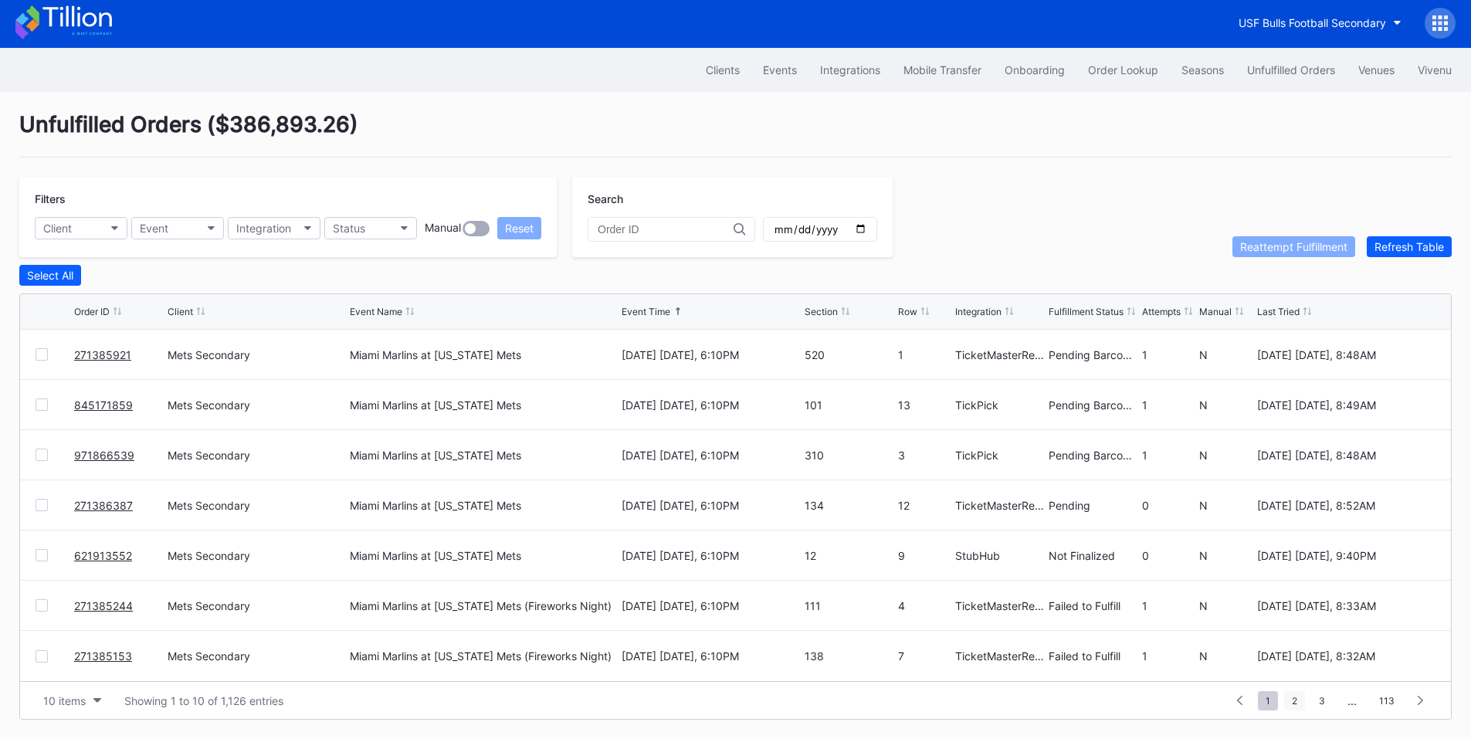
click at [1302, 706] on span "2" at bounding box center [1295, 700] width 21 height 19
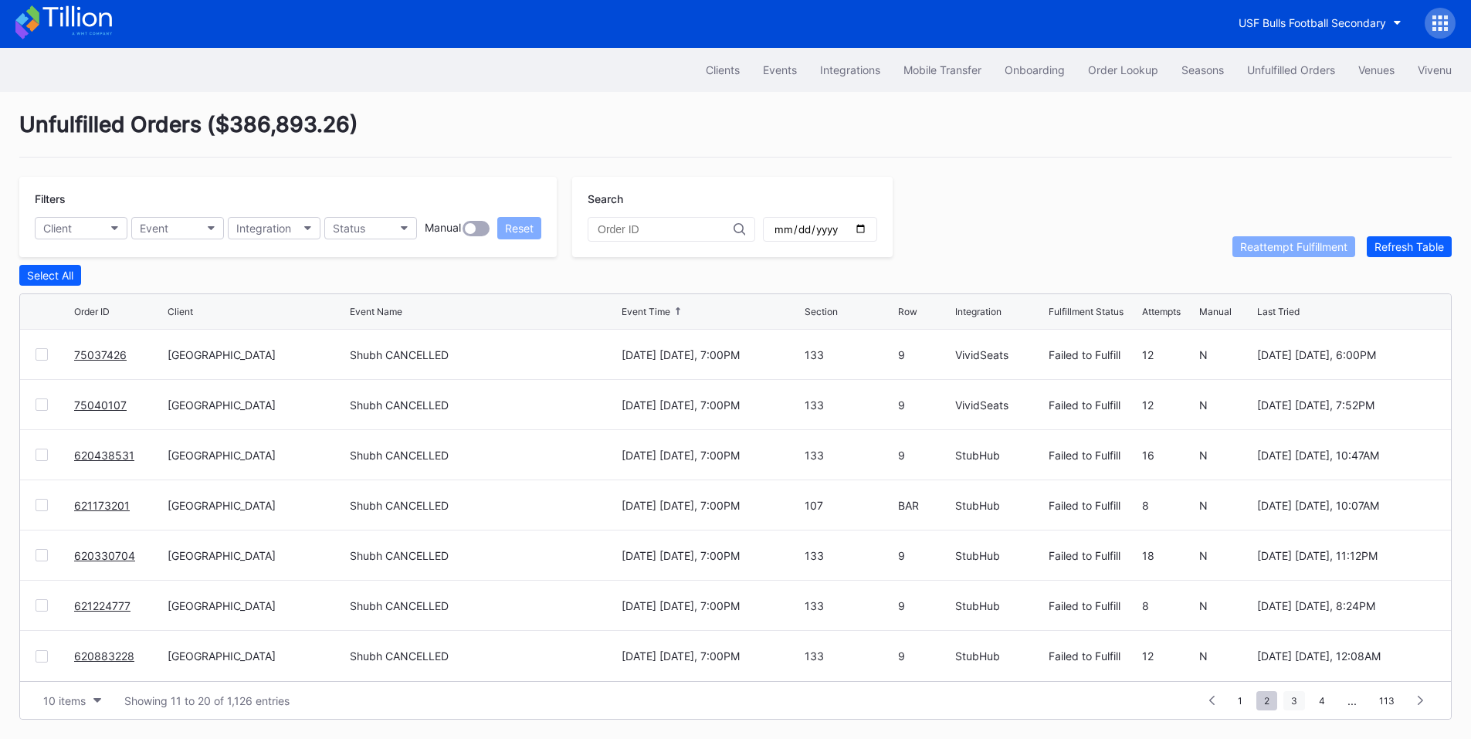
click at [1304, 694] on span "3" at bounding box center [1295, 700] width 22 height 19
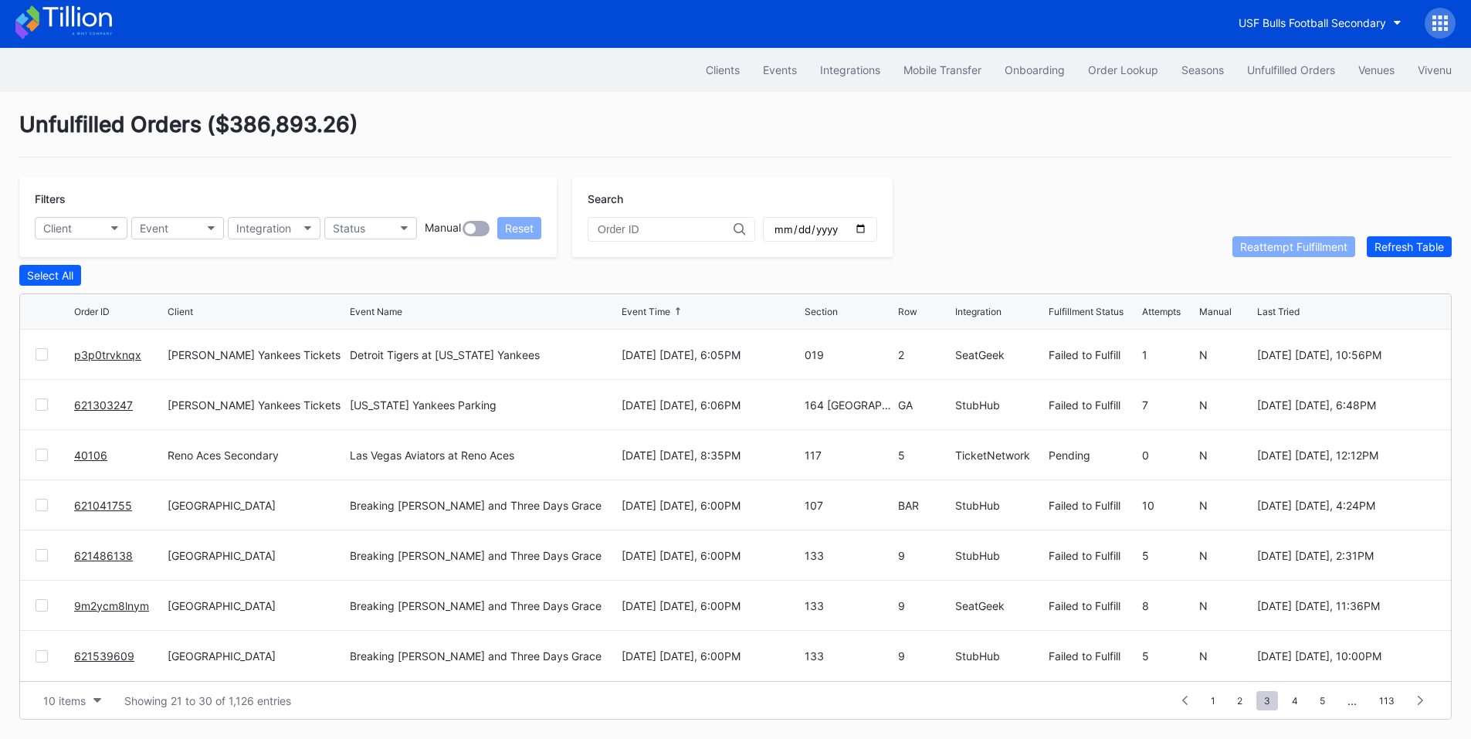
scroll to position [0, 0]
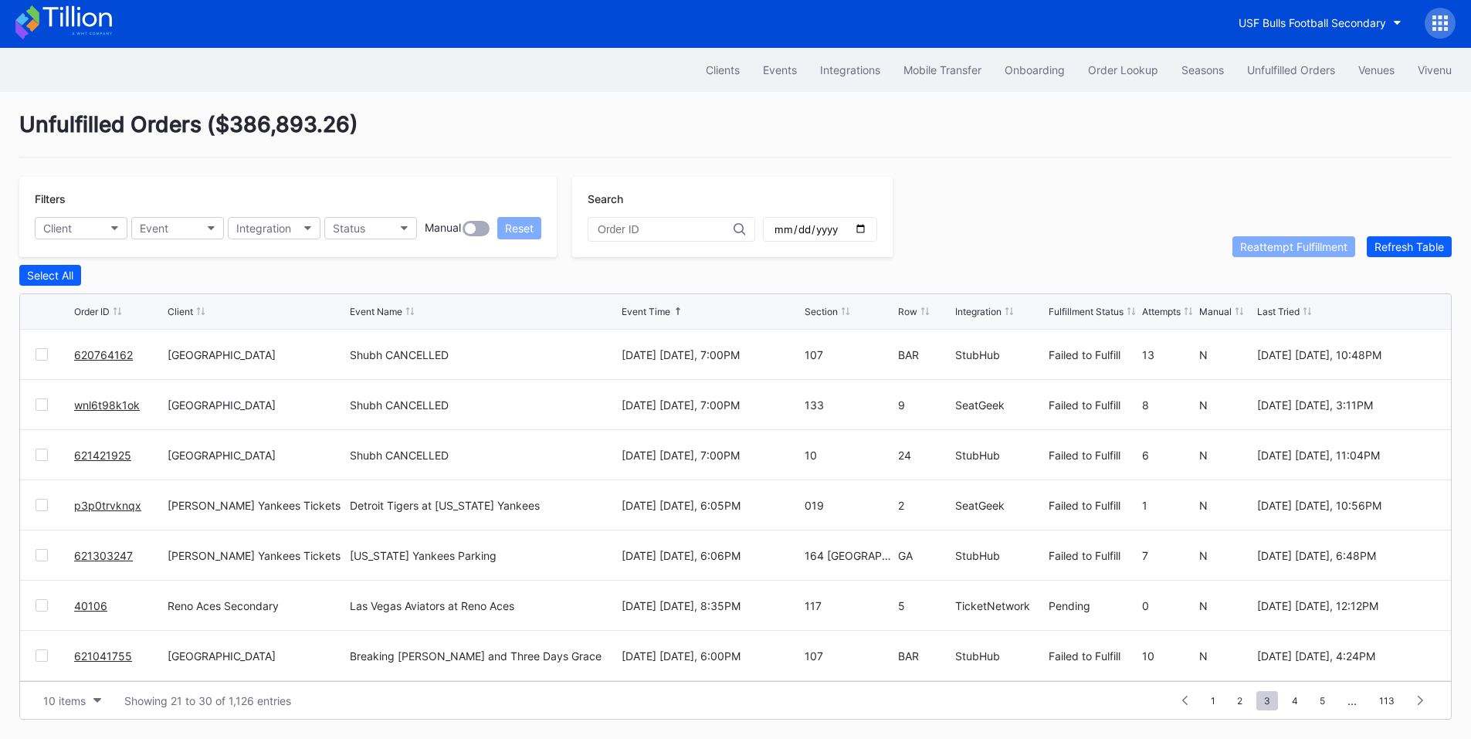
click at [39, 604] on div at bounding box center [42, 605] width 12 height 12
click at [1281, 249] on div "Reattempt Fulfillment" at bounding box center [1294, 246] width 107 height 13
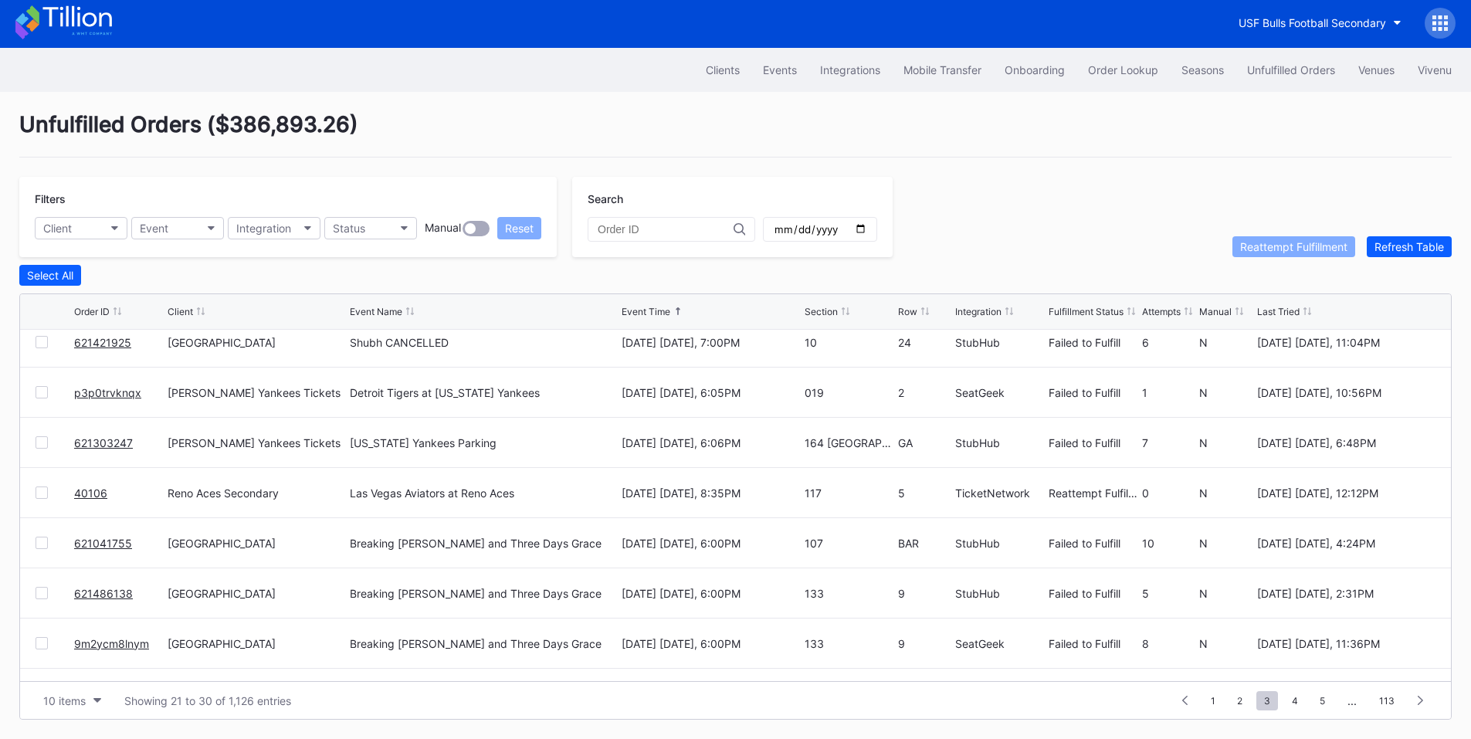
scroll to position [151, 0]
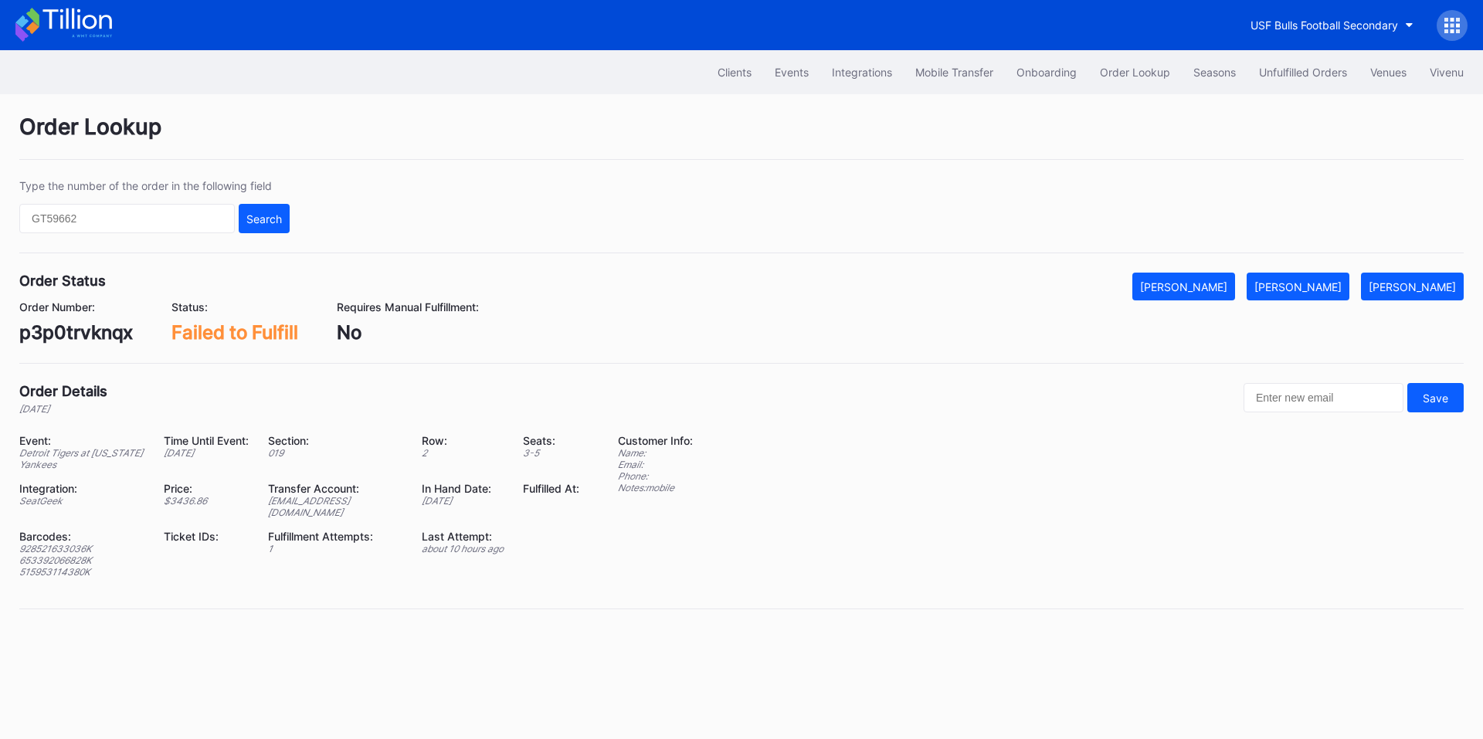
click at [56, 331] on div "p3p0trvknqx" at bounding box center [76, 332] width 114 height 22
copy div "p3p0trvknqx"
click at [73, 543] on div "928521633036K" at bounding box center [81, 549] width 125 height 12
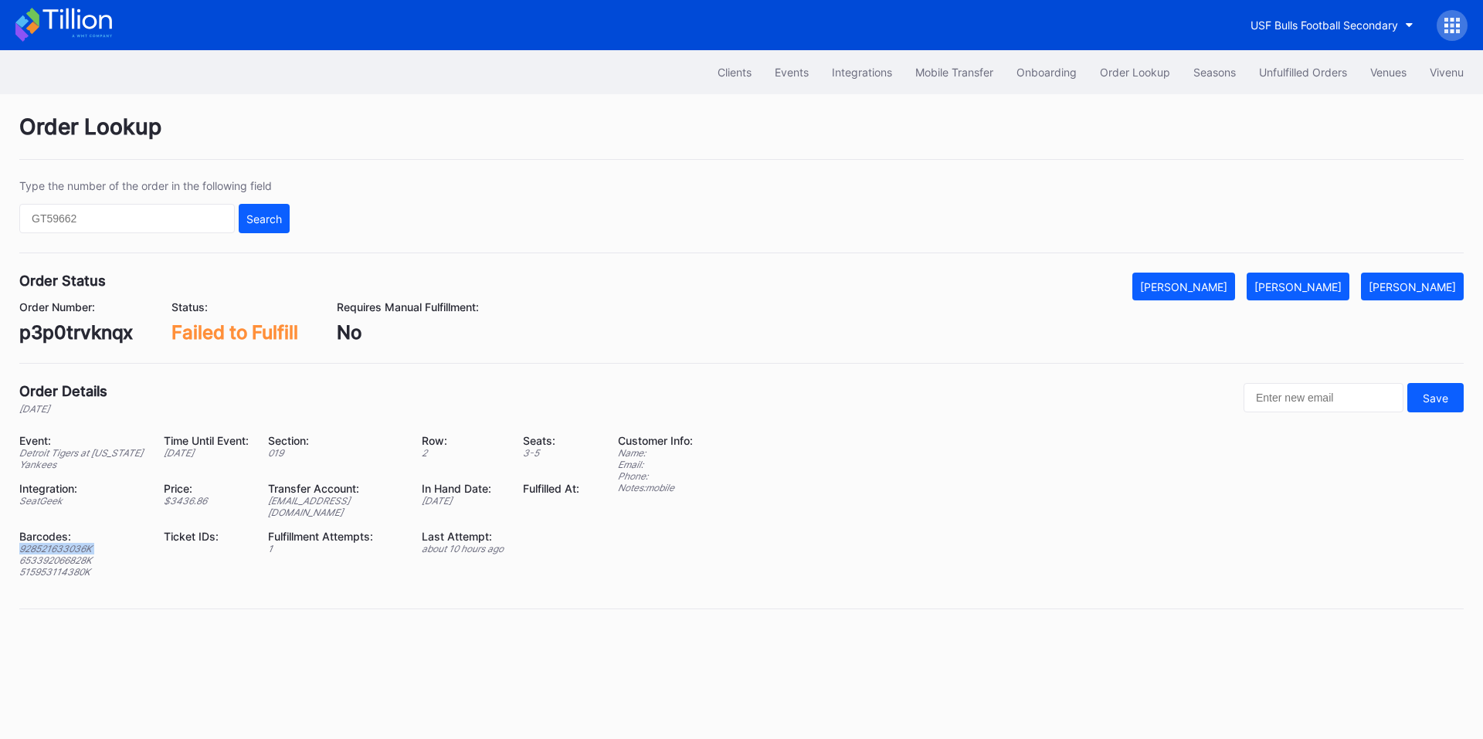
click at [73, 543] on div "928521633036K" at bounding box center [81, 549] width 125 height 12
copy div "928521633036K"
click at [69, 555] on div "653392066828K" at bounding box center [81, 561] width 125 height 12
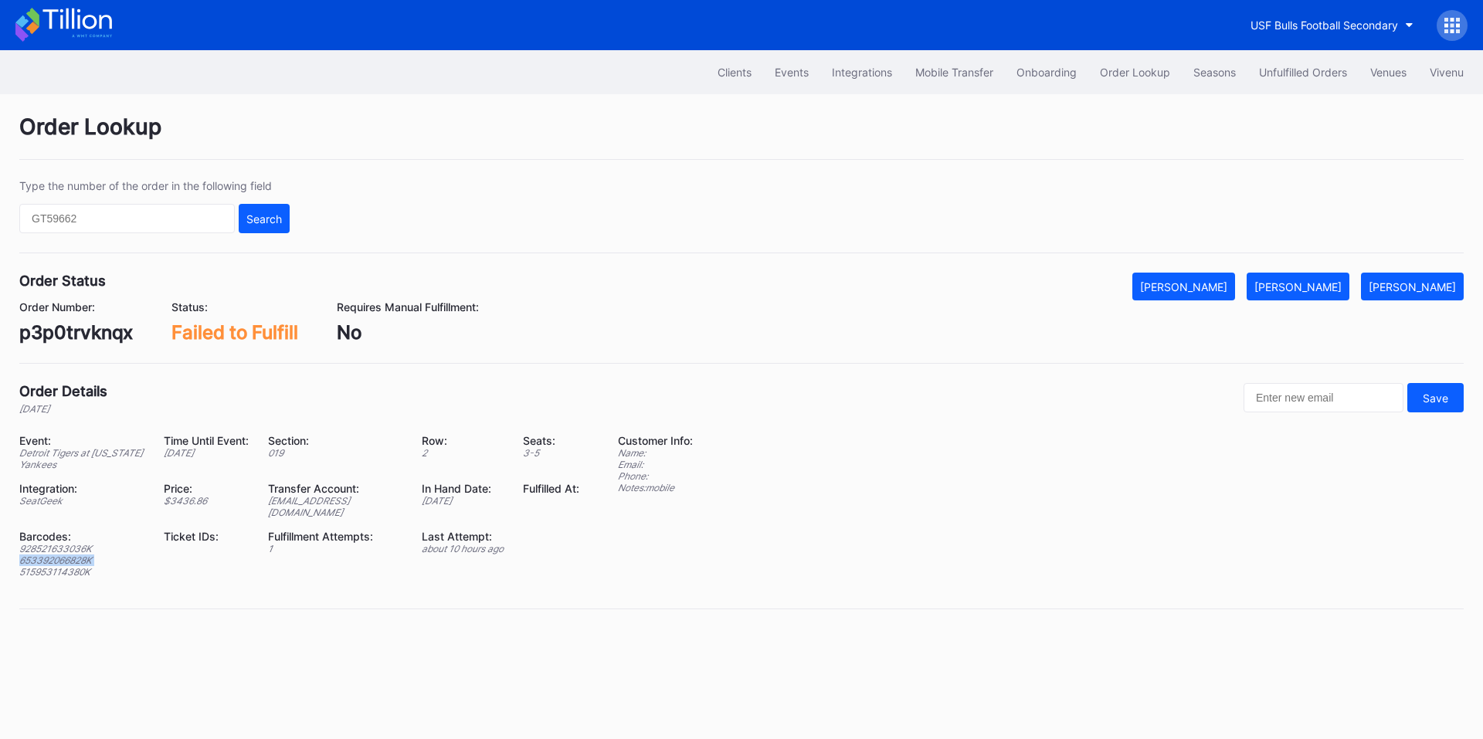
copy div "653392066828K"
click at [69, 566] on div "515953114380K" at bounding box center [81, 572] width 125 height 12
copy div "515953114380K"
click at [1318, 290] on div "Mark Fulfilled" at bounding box center [1297, 286] width 87 height 13
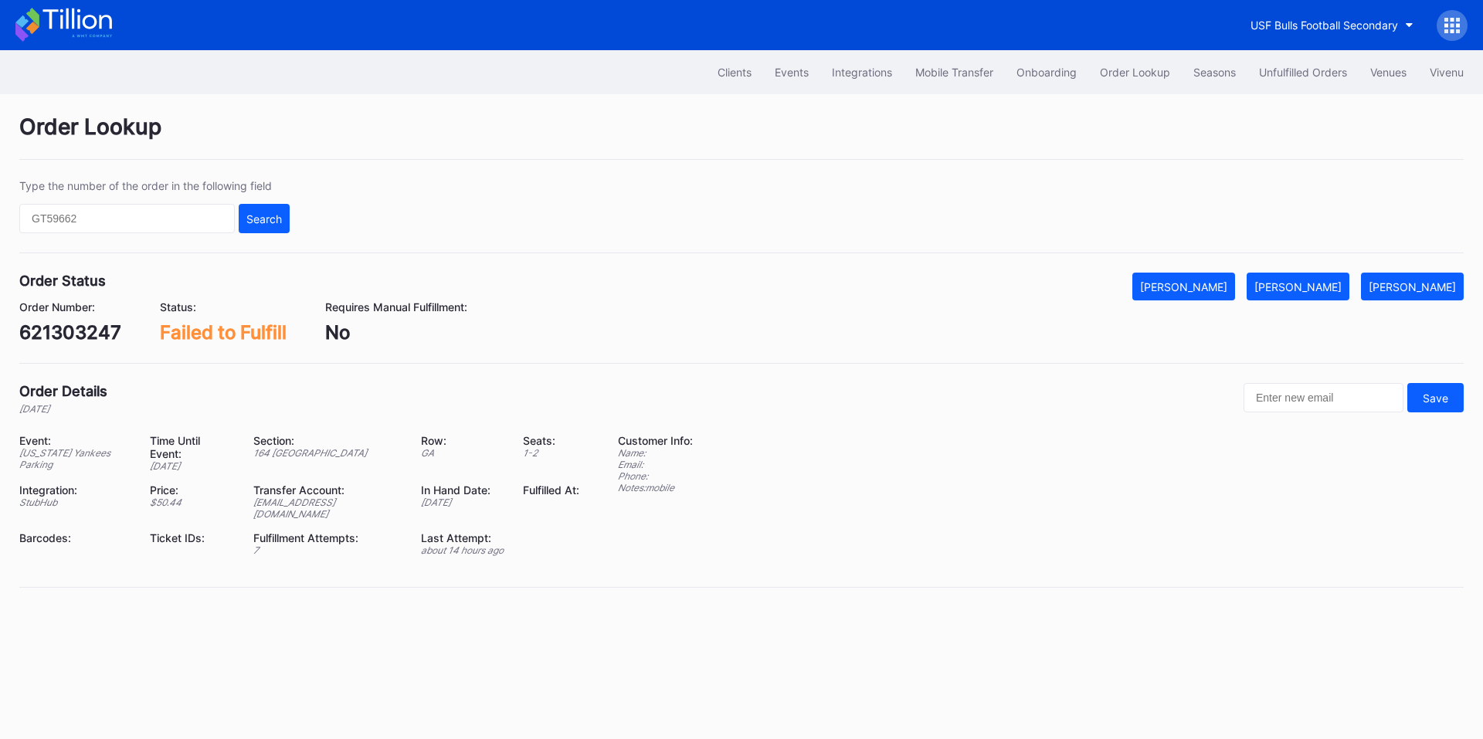
click at [89, 325] on div "621303247" at bounding box center [70, 332] width 102 height 22
copy div "621303247"
click at [1308, 280] on div "[PERSON_NAME]" at bounding box center [1297, 286] width 87 height 13
